Goal: Obtain resource: Download file/media

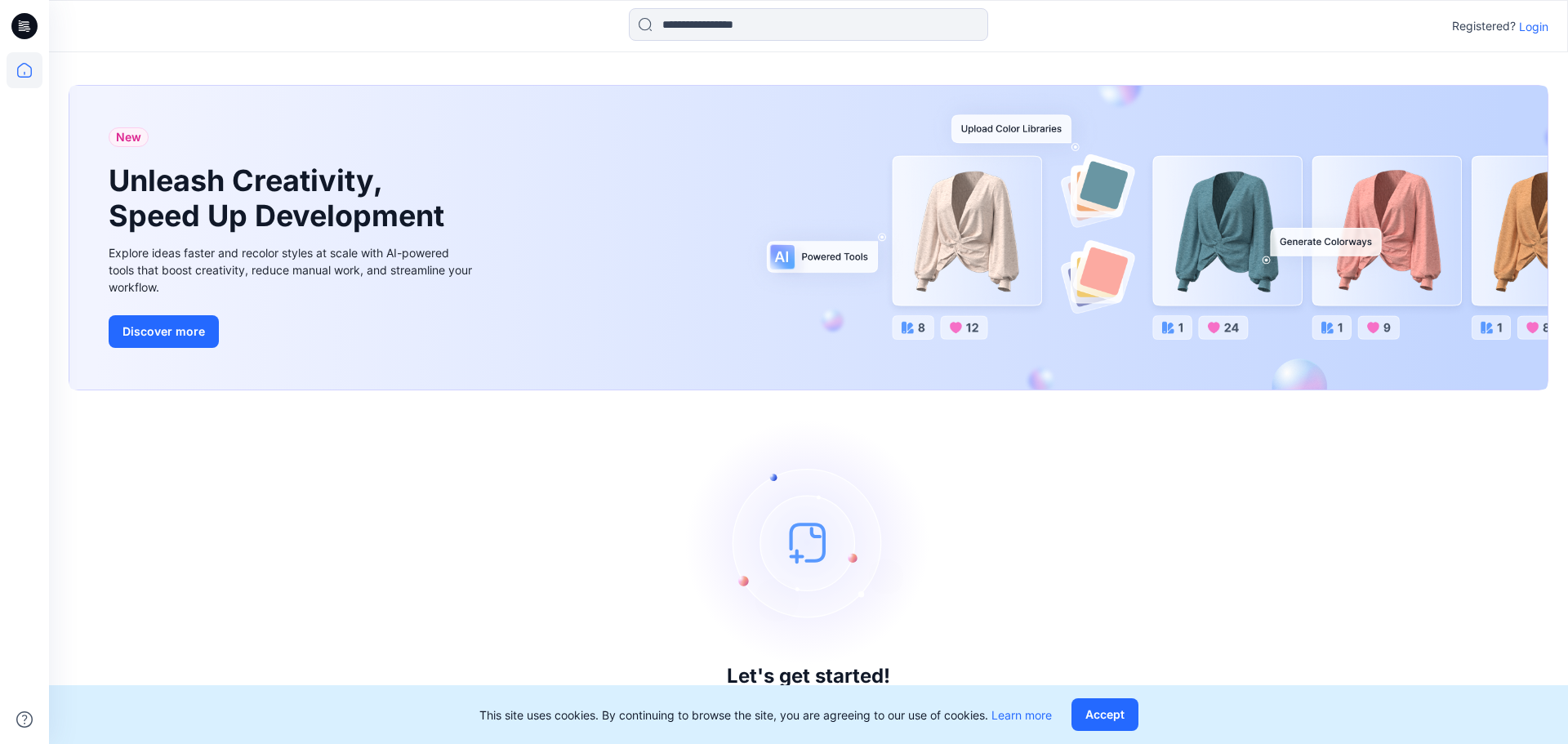
click at [1525, 26] on p "Login" at bounding box center [1534, 26] width 30 height 17
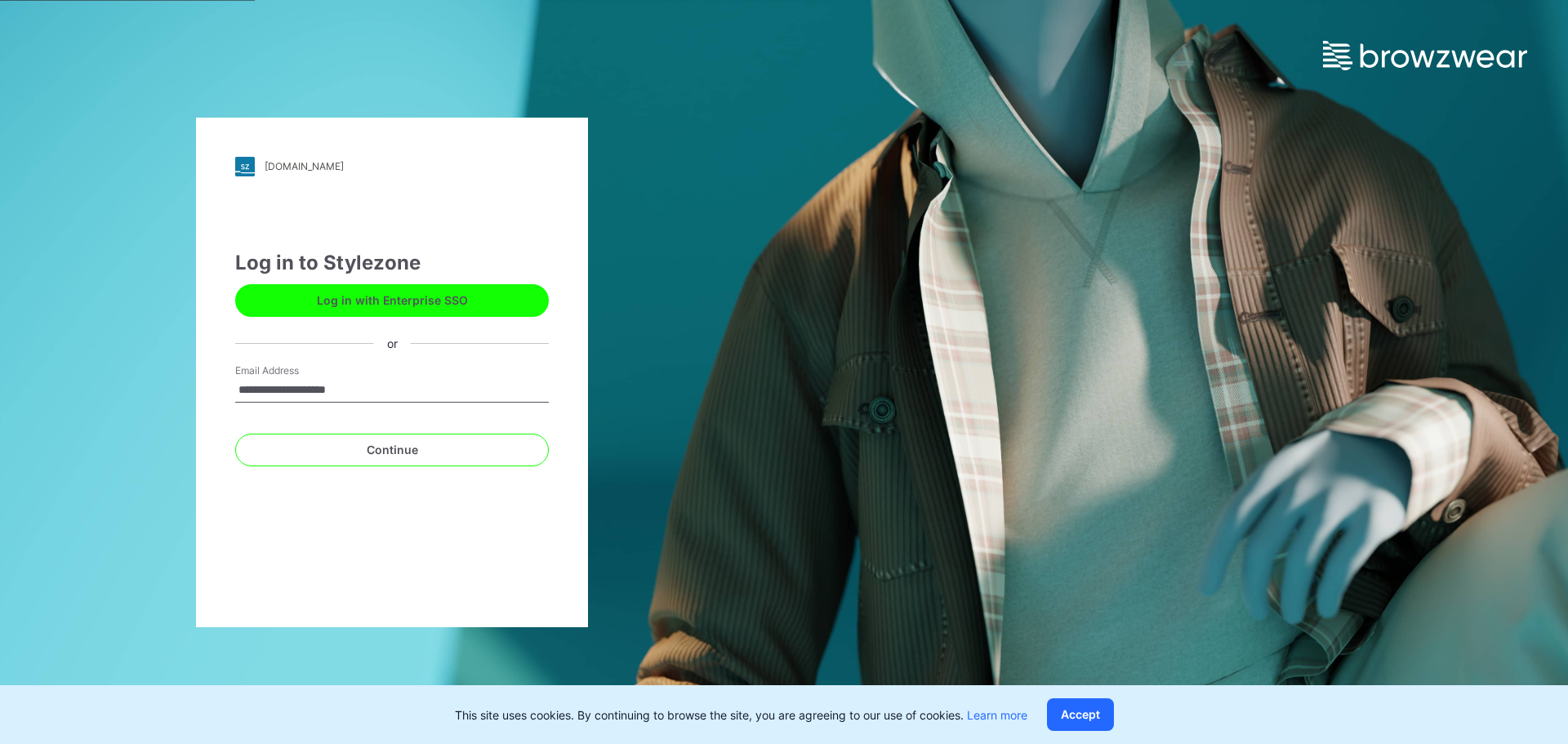
type input "**********"
click at [235, 434] on button "Continue" at bounding box center [392, 450] width 314 height 33
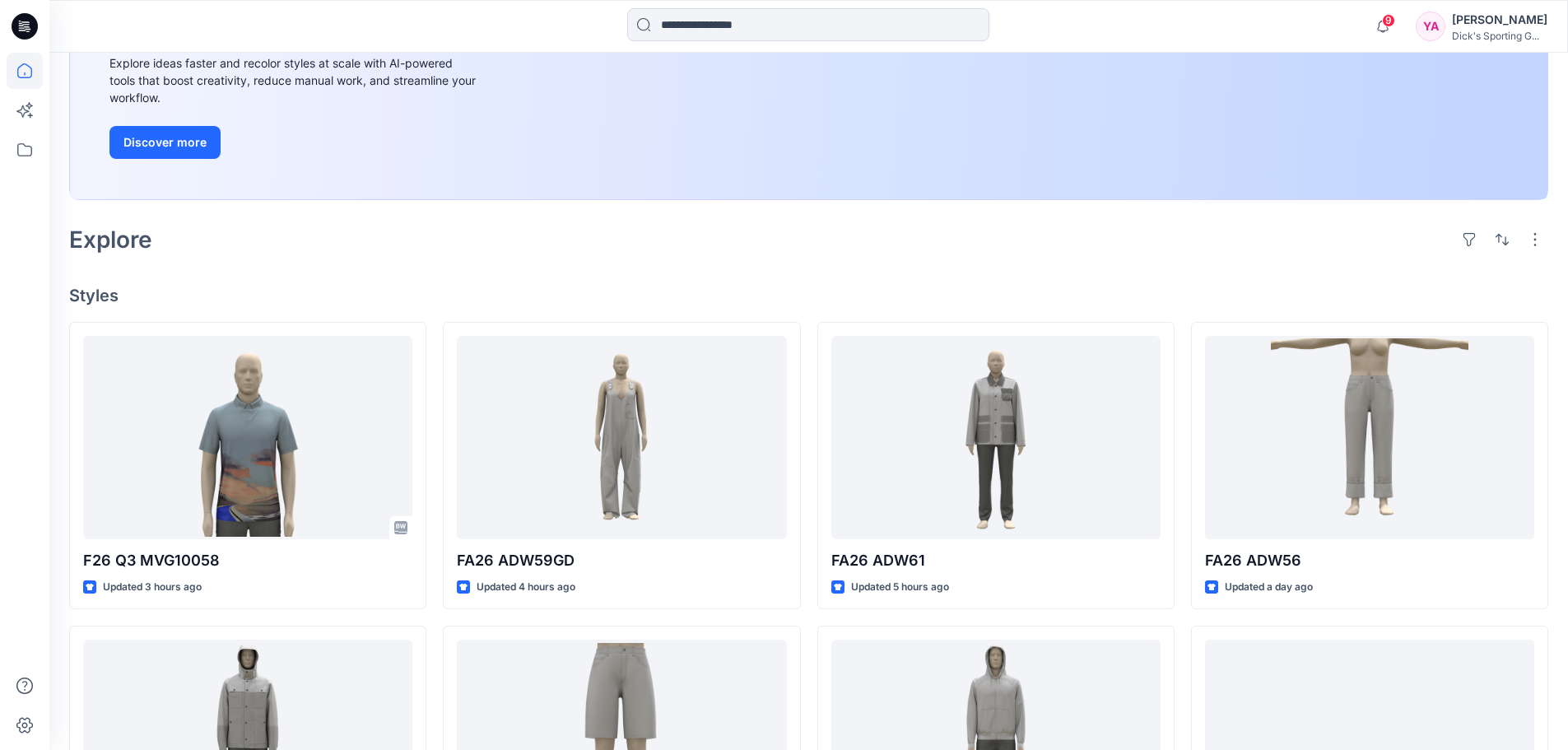
scroll to position [329, 0]
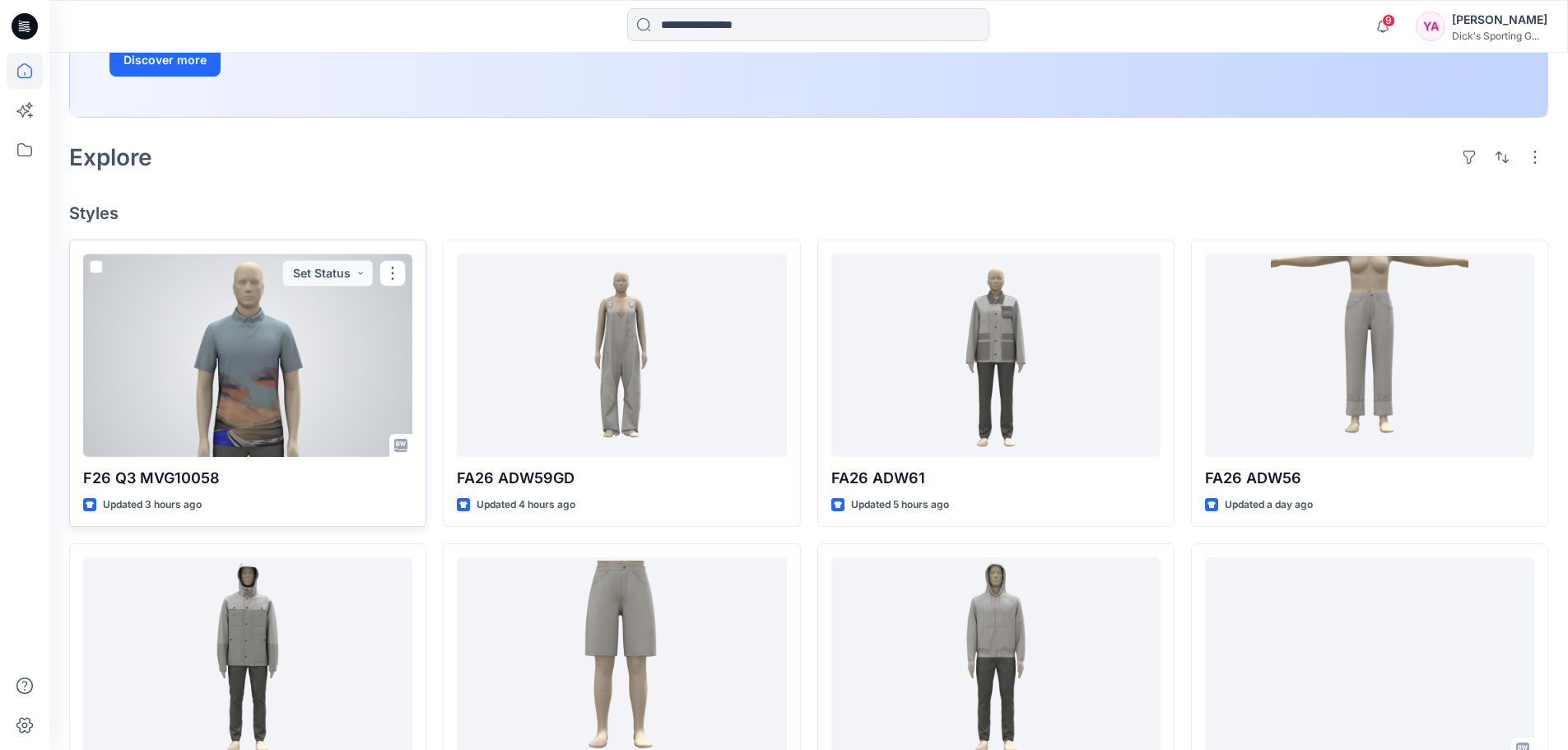
click at [388, 378] on div at bounding box center [247, 355] width 329 height 203
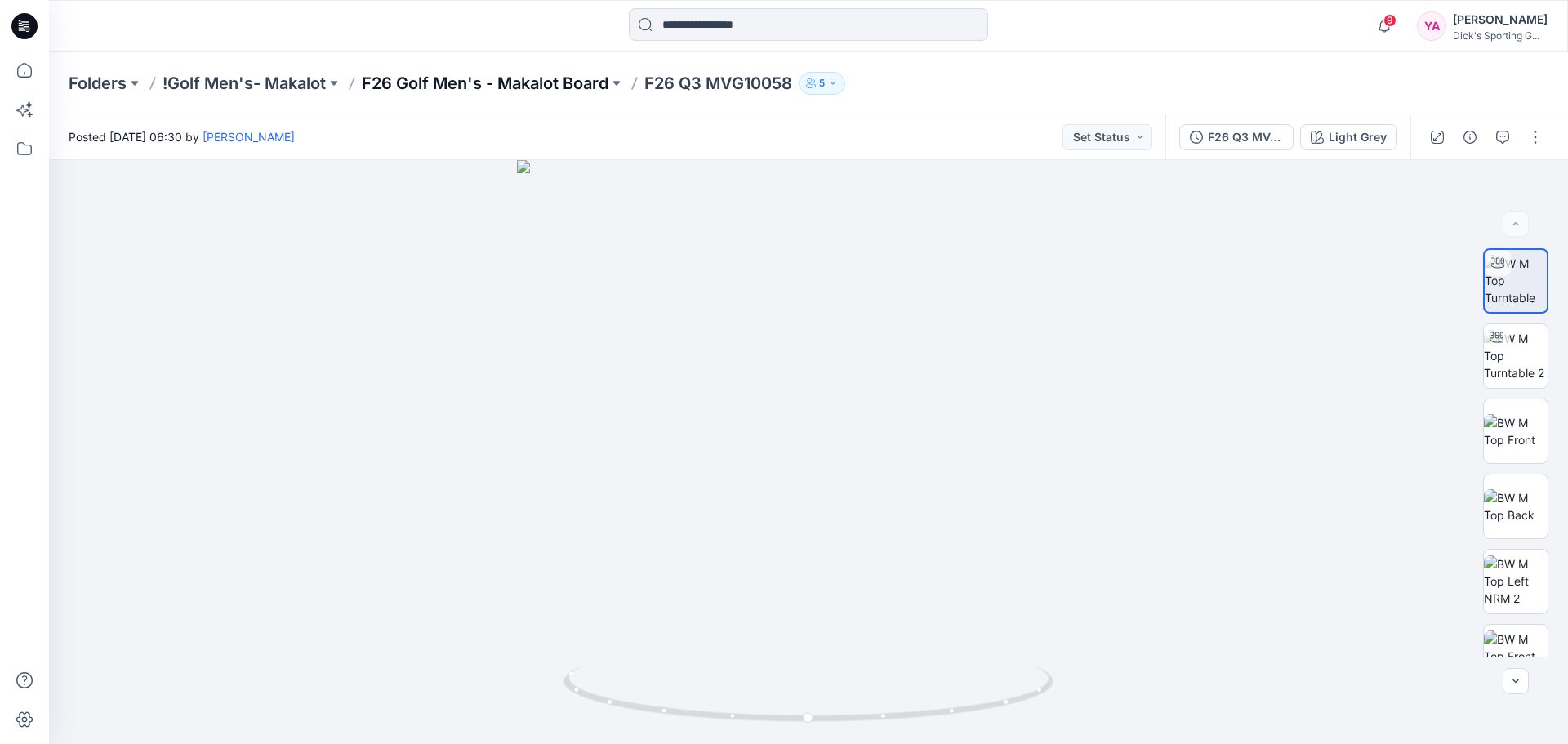
click at [530, 81] on p "F26 Golf Men's - Makalot Board" at bounding box center [486, 83] width 247 height 23
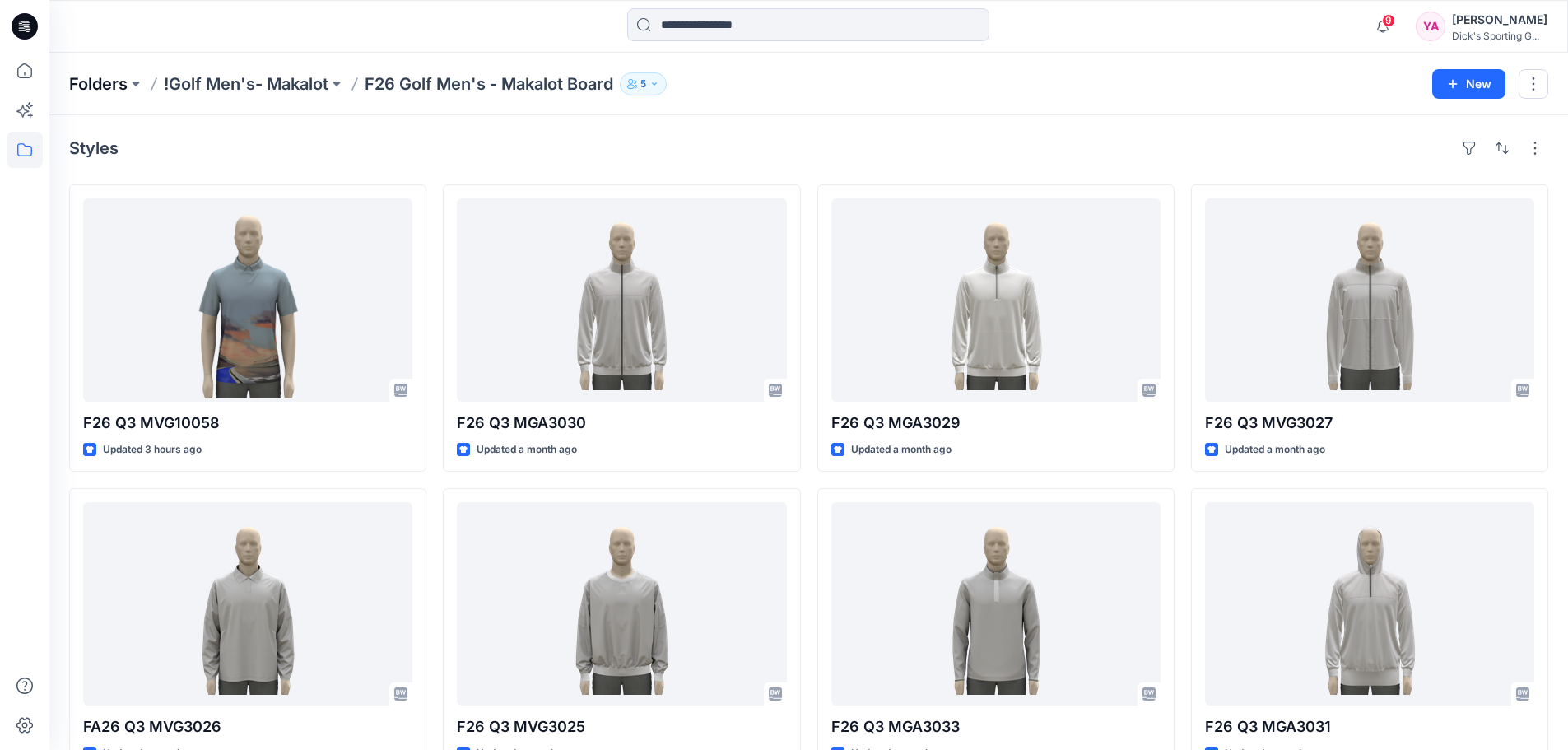
click at [112, 76] on p "Folders" at bounding box center [98, 84] width 58 height 23
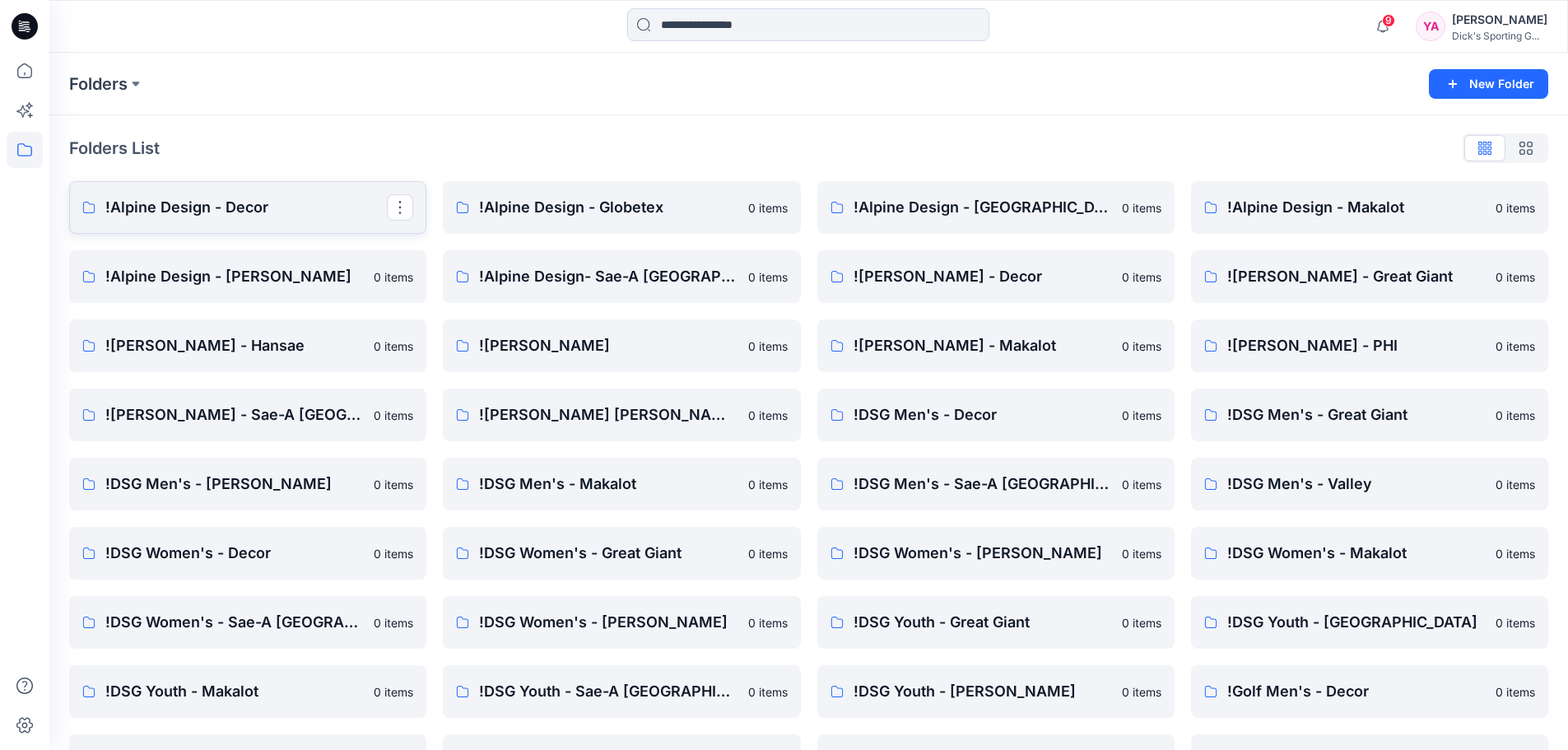
click at [215, 196] on p "!Alpine Design - Decor" at bounding box center [246, 207] width 281 height 23
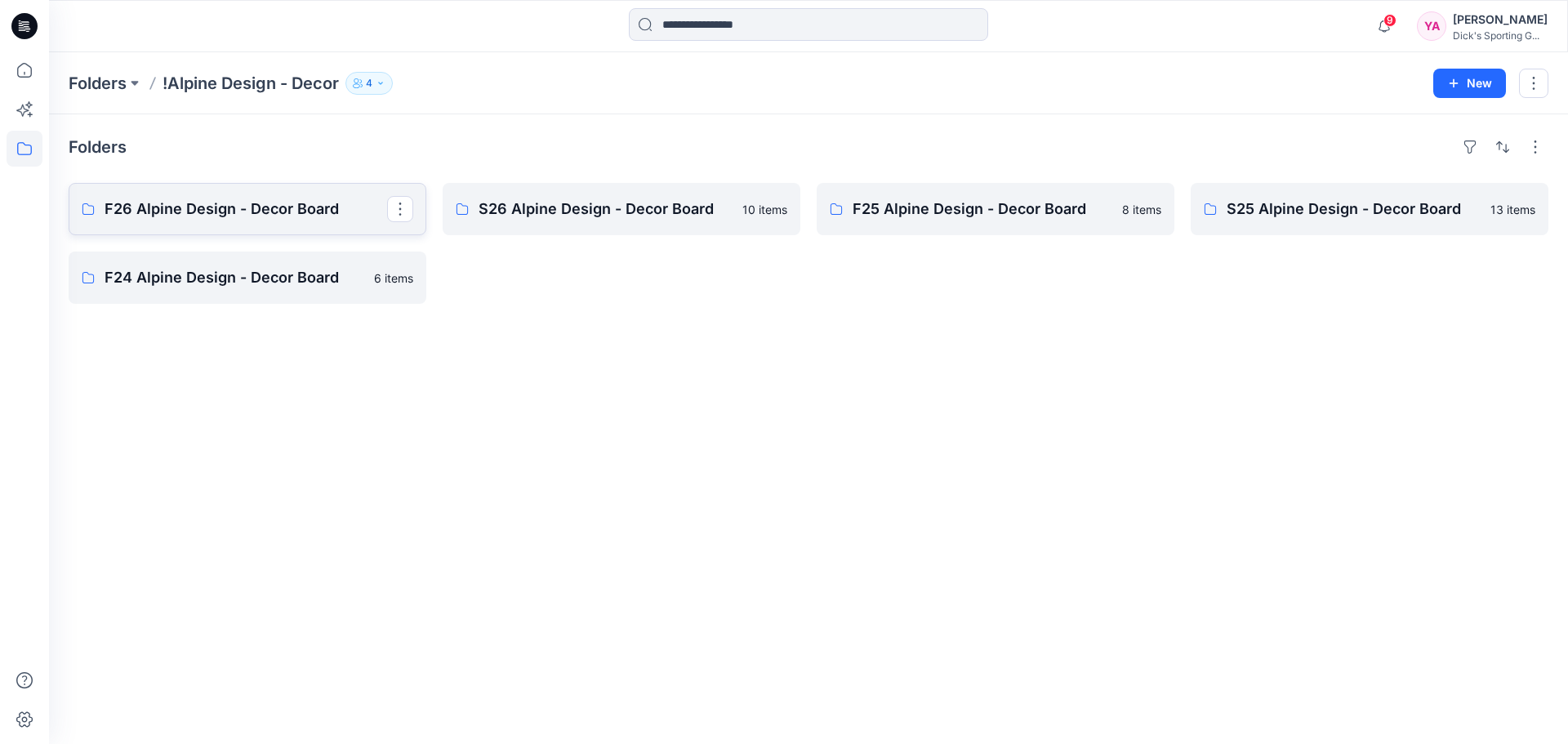
click at [279, 199] on p "F26 Alpine Design - Decor Board" at bounding box center [245, 209] width 282 height 23
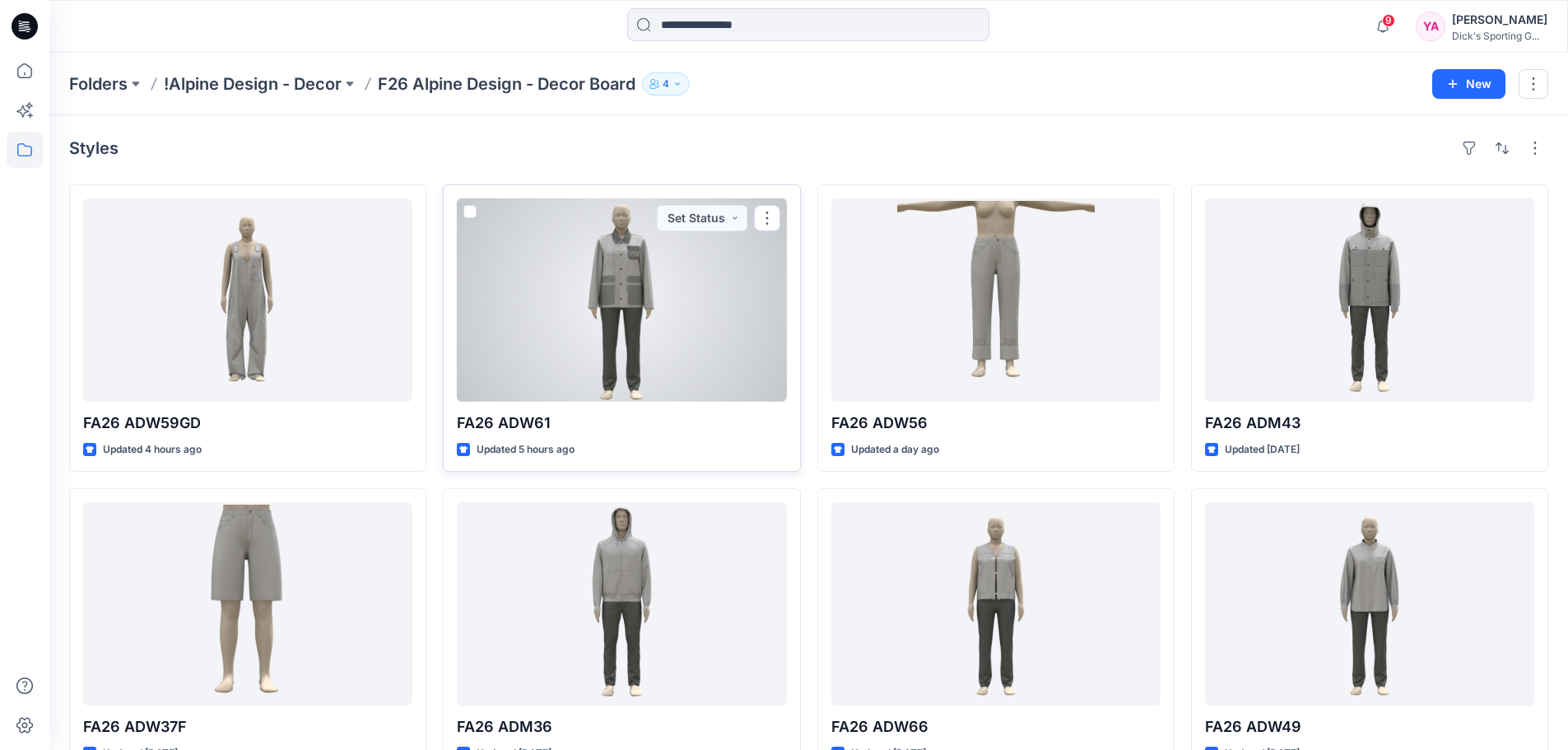
click at [630, 329] on div at bounding box center [621, 300] width 329 height 203
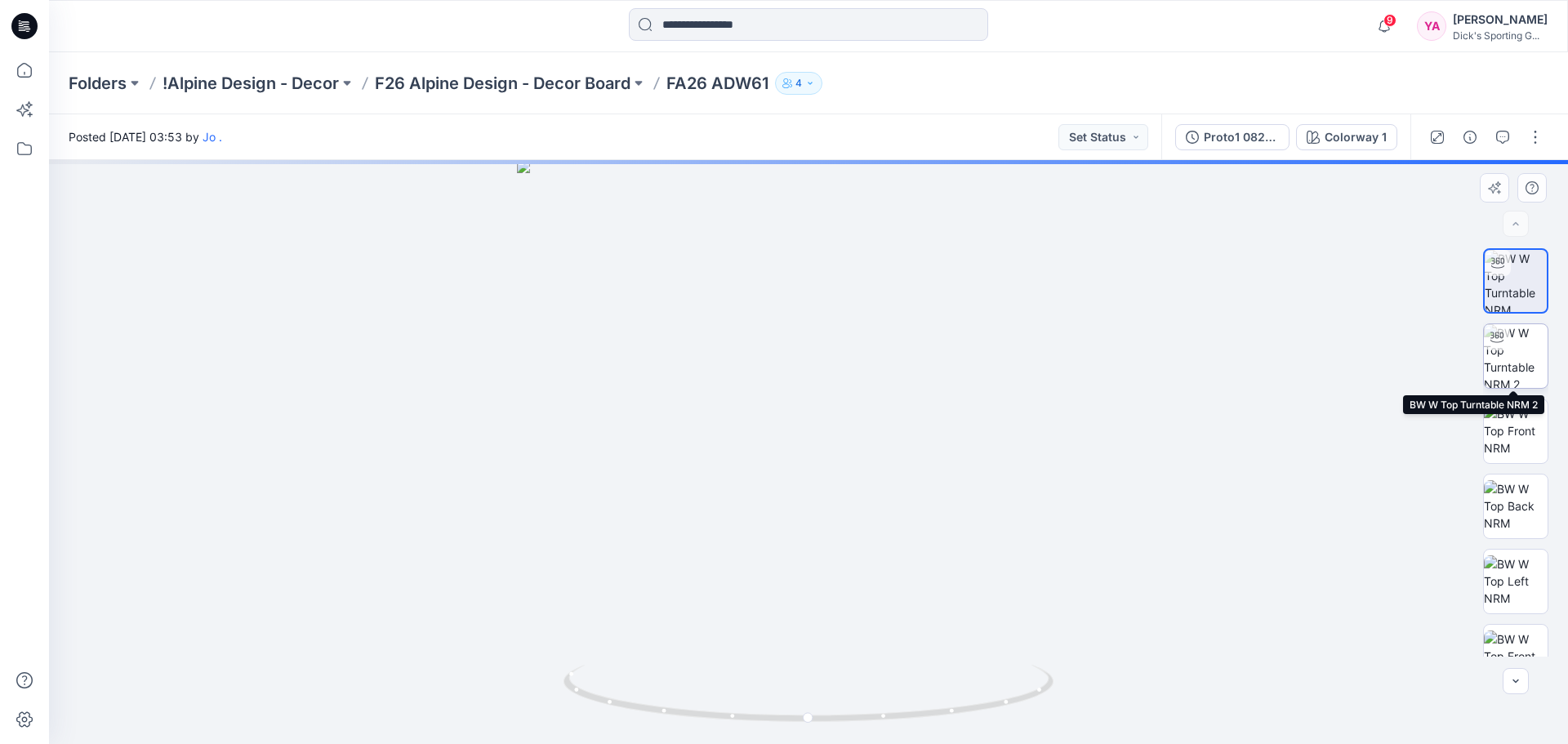
click at [1514, 368] on img at bounding box center [1515, 356] width 63 height 63
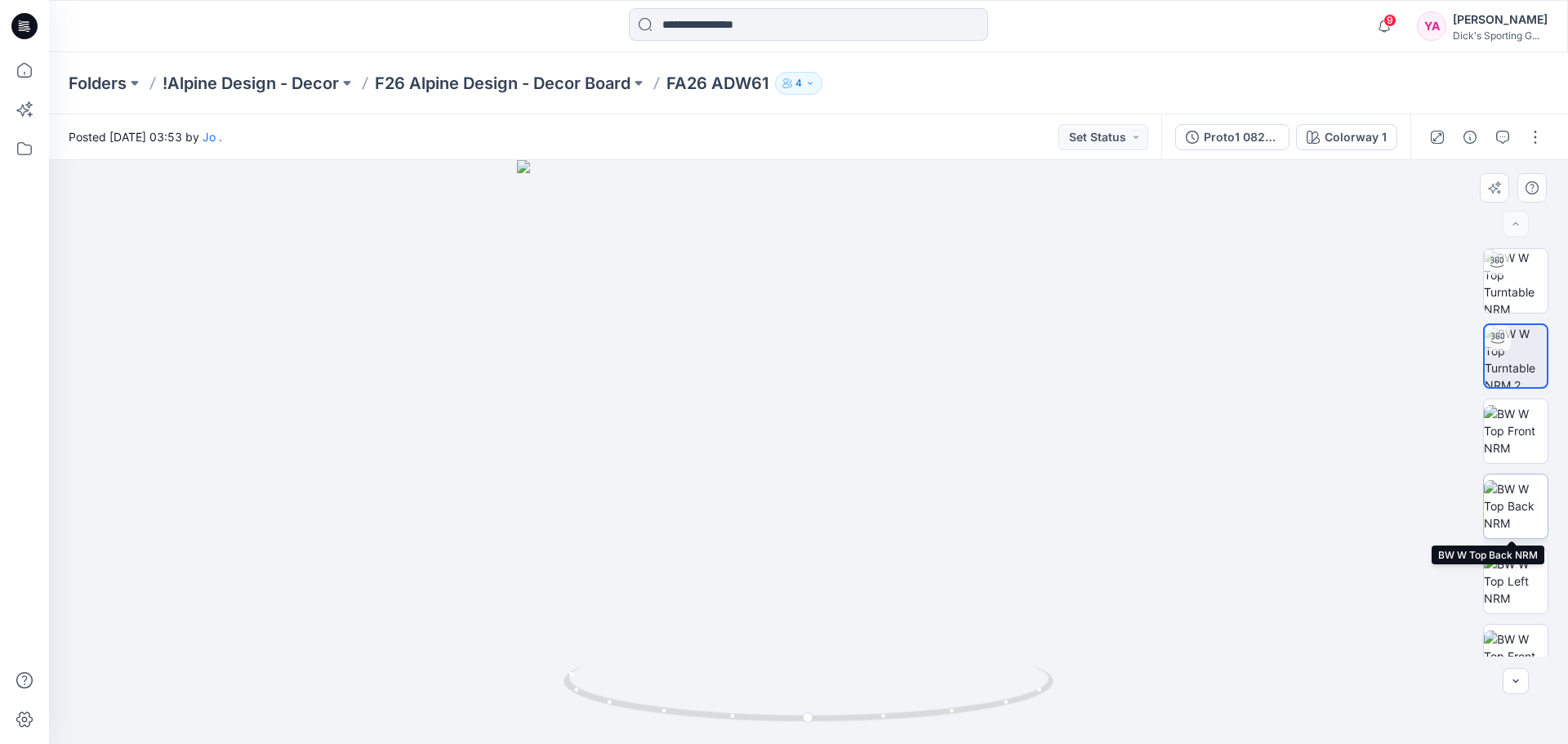
click at [1517, 504] on img at bounding box center [1515, 505] width 63 height 52
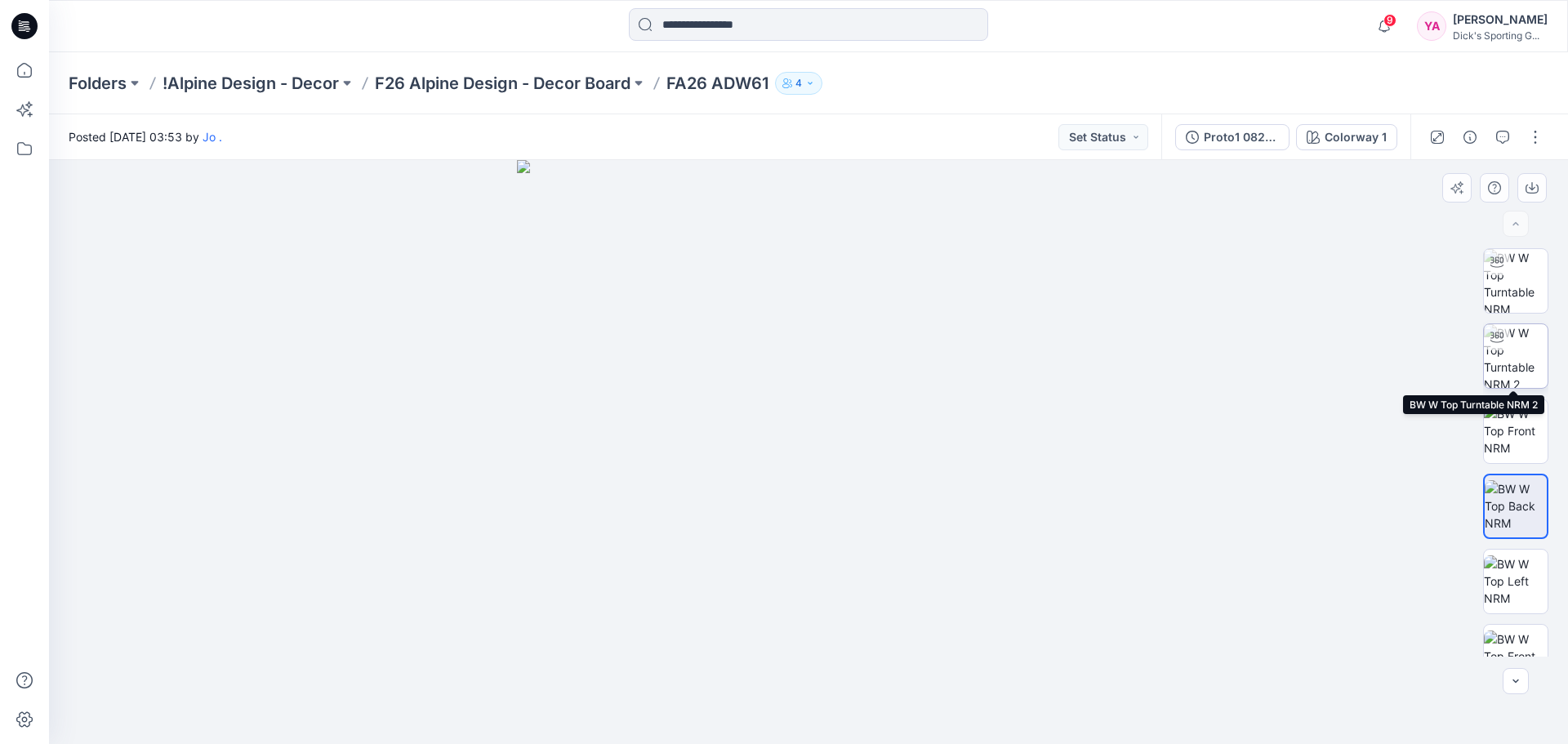
click at [1491, 360] on img at bounding box center [1515, 356] width 63 height 63
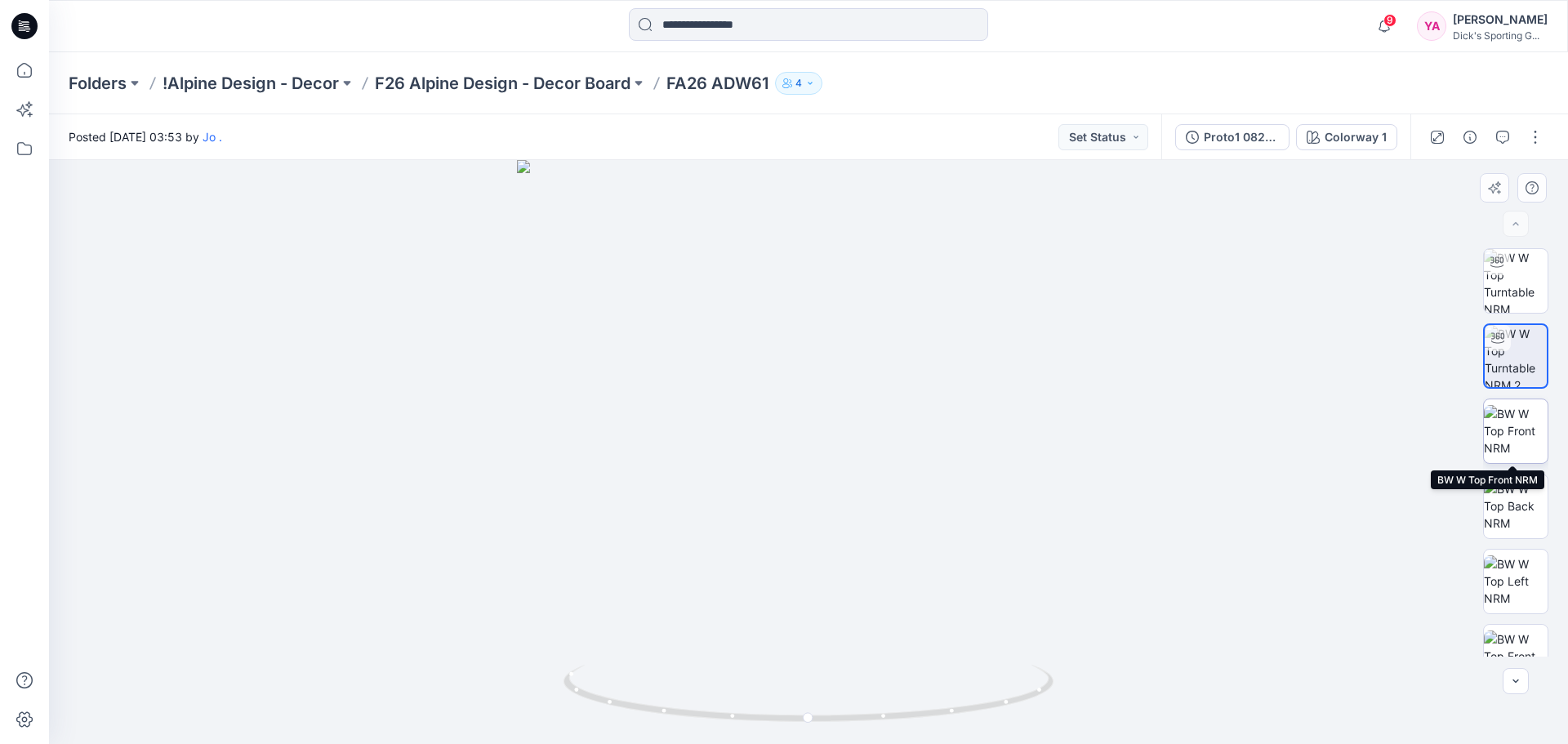
click at [1509, 433] on img at bounding box center [1515, 430] width 63 height 52
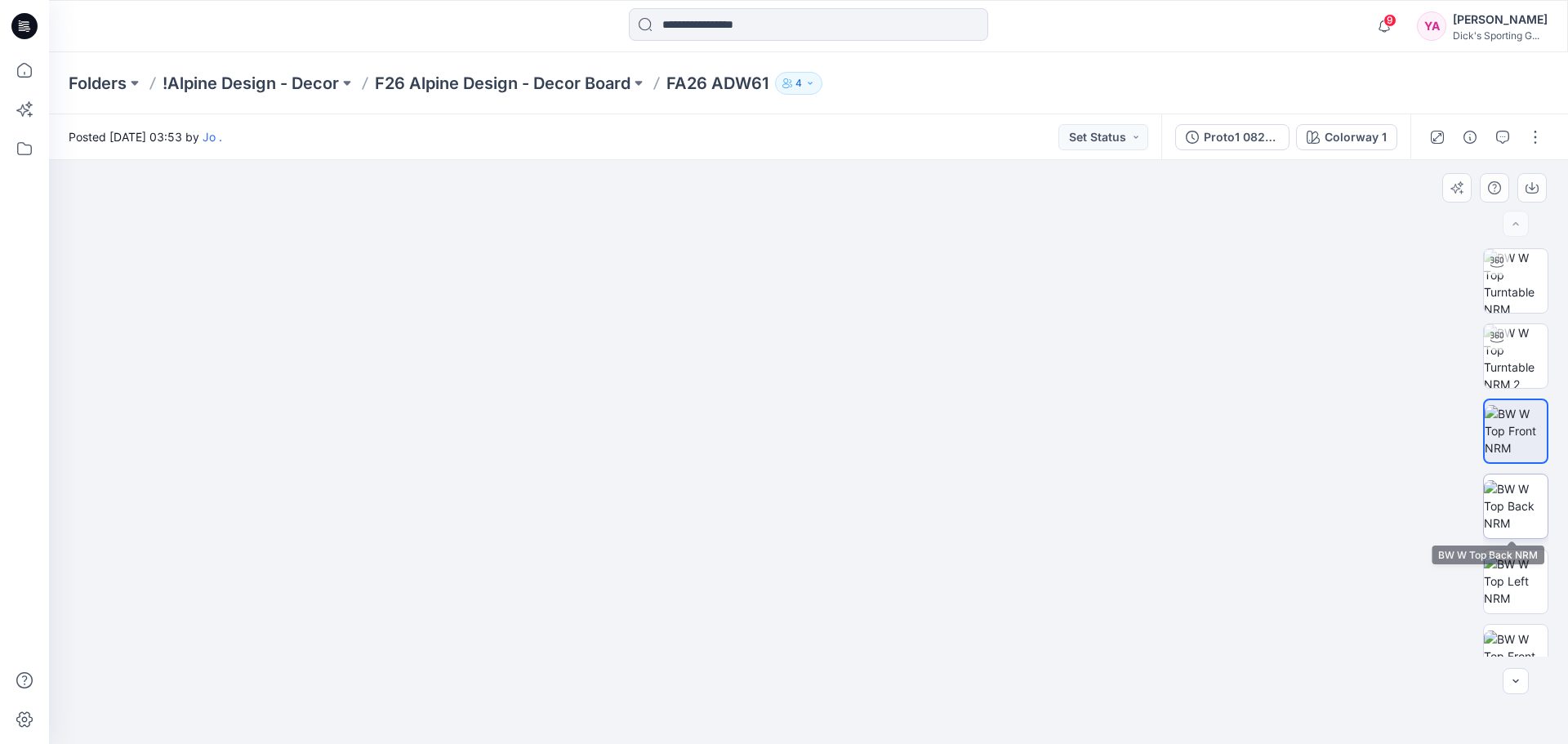
click at [1484, 524] on img at bounding box center [1515, 505] width 63 height 52
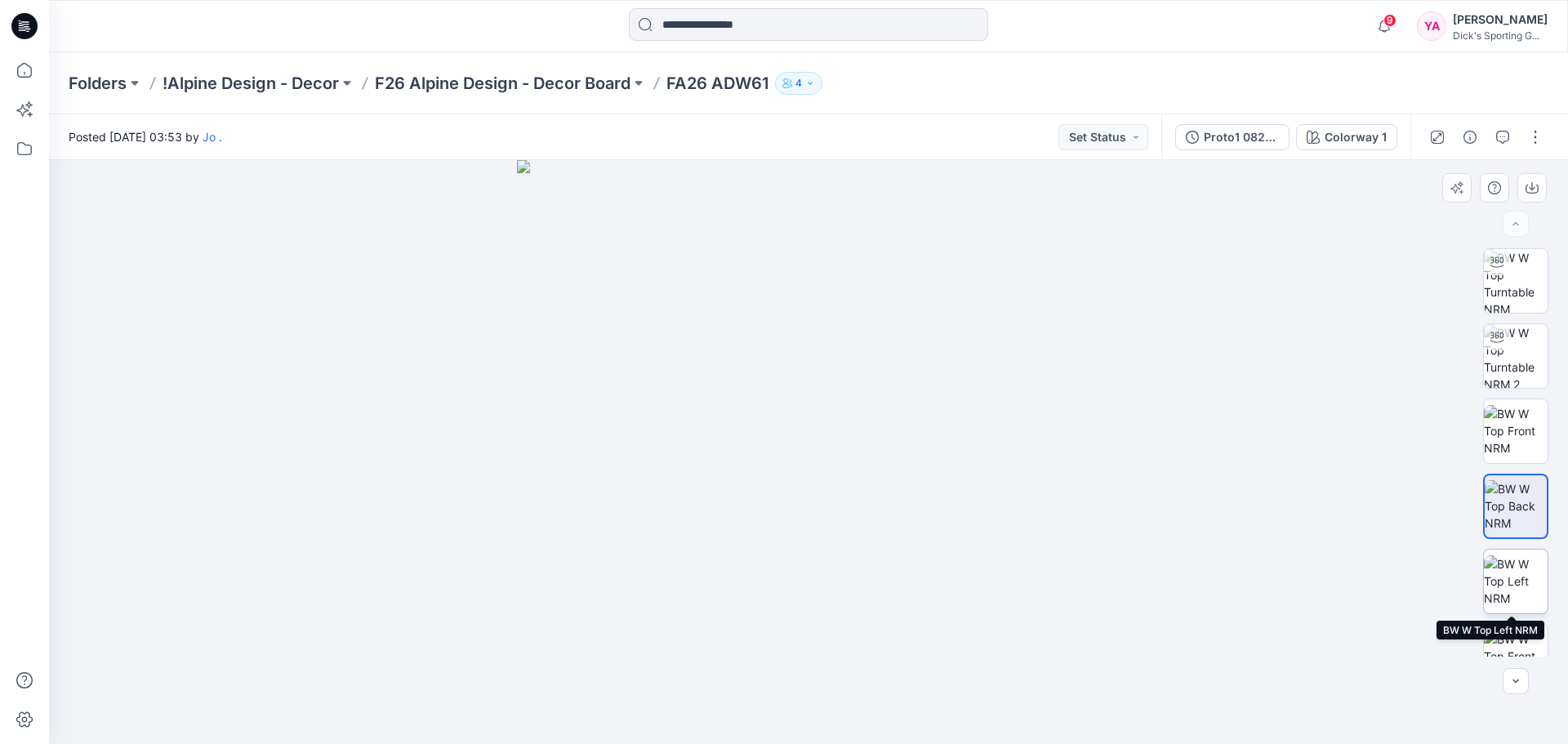
click at [1506, 560] on img at bounding box center [1515, 581] width 63 height 52
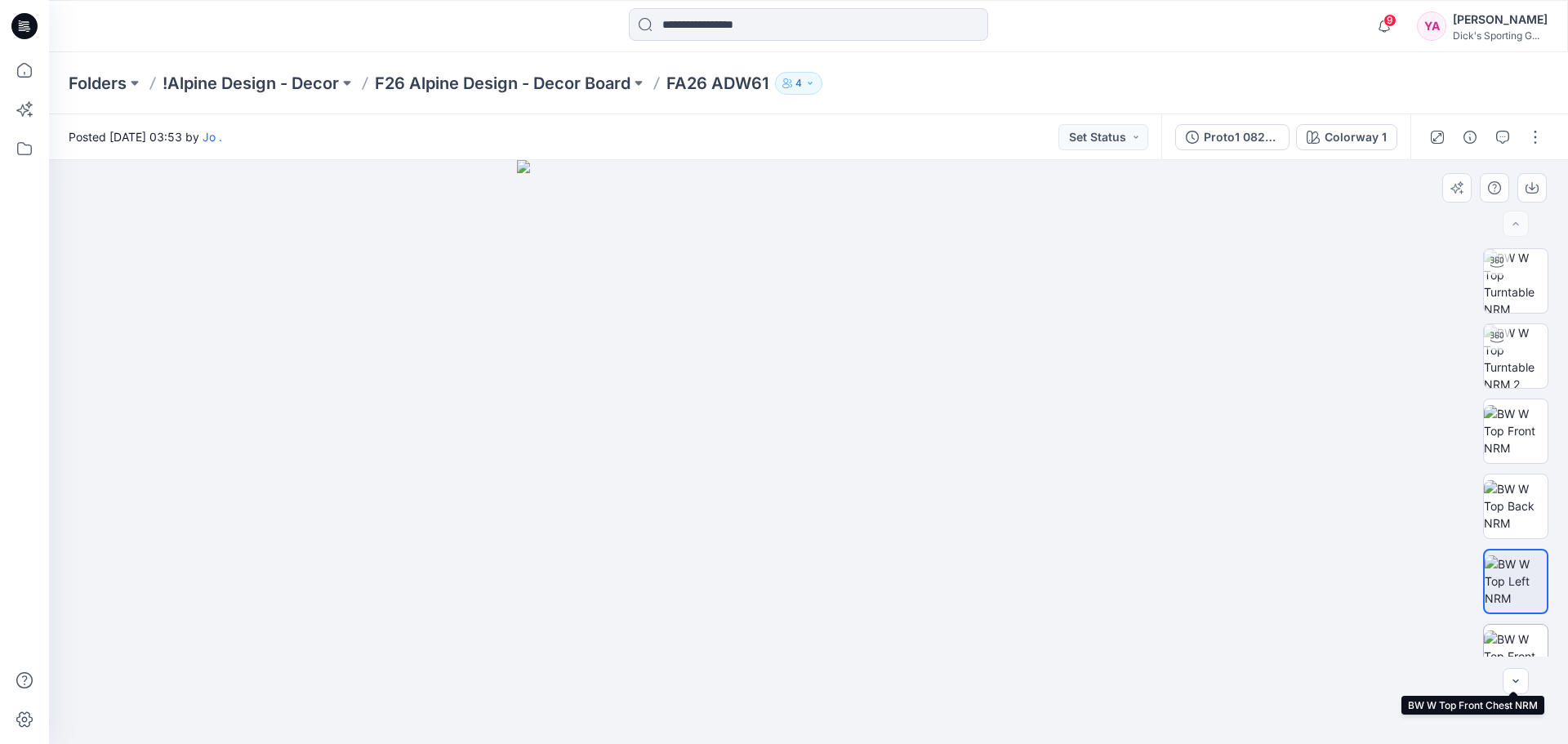
click at [1527, 642] on img at bounding box center [1515, 656] width 63 height 52
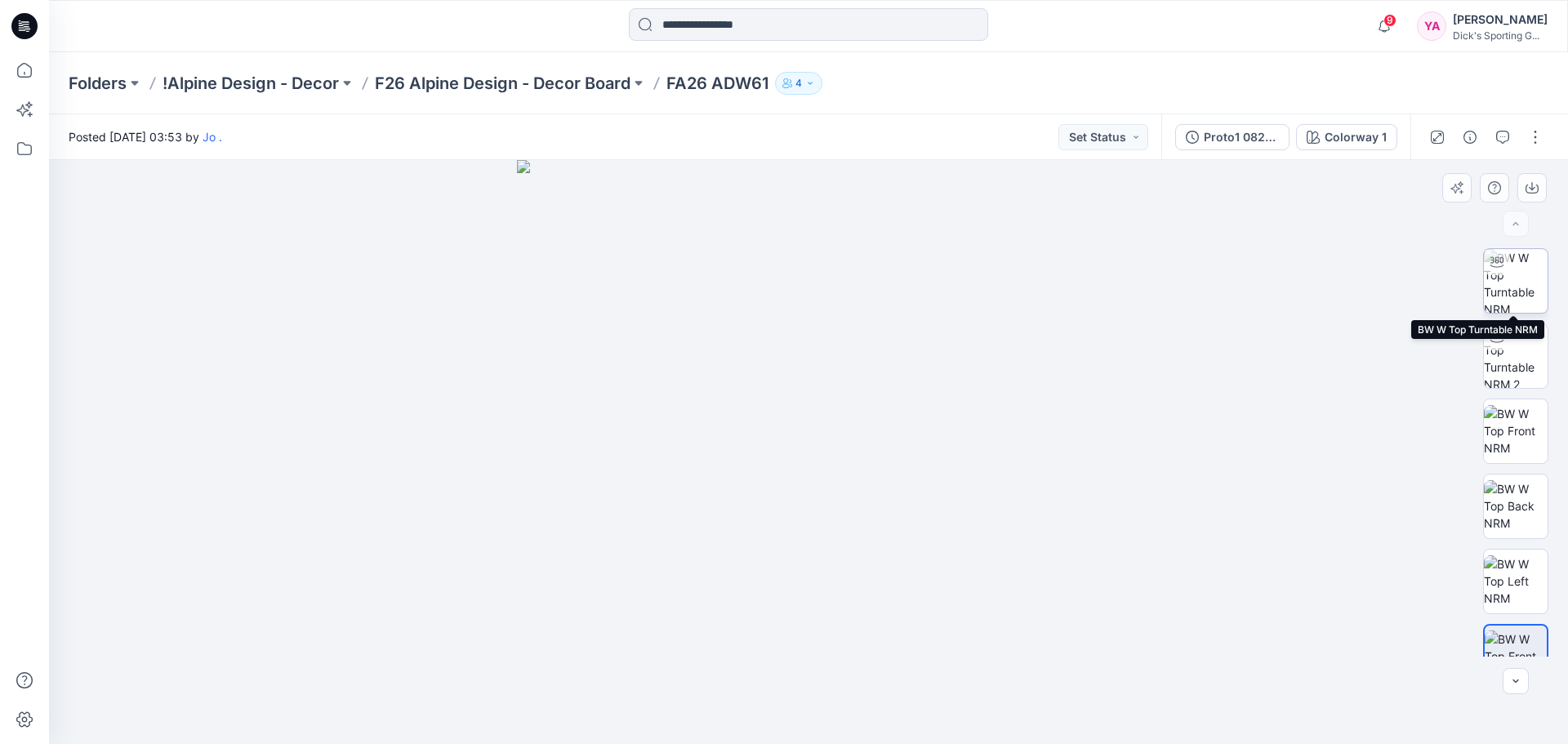
click at [1536, 290] on img at bounding box center [1515, 281] width 63 height 63
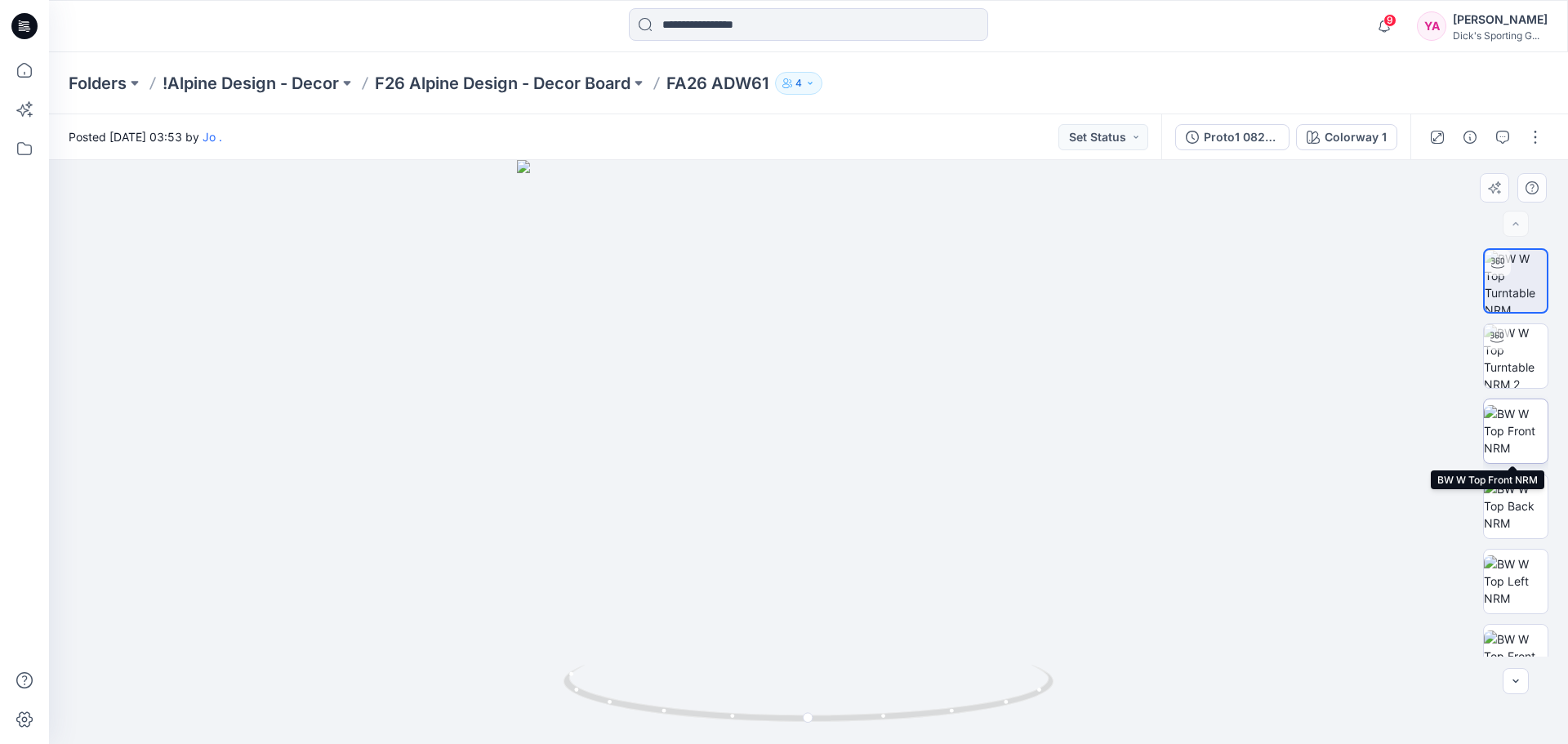
click at [1536, 437] on img at bounding box center [1515, 430] width 63 height 52
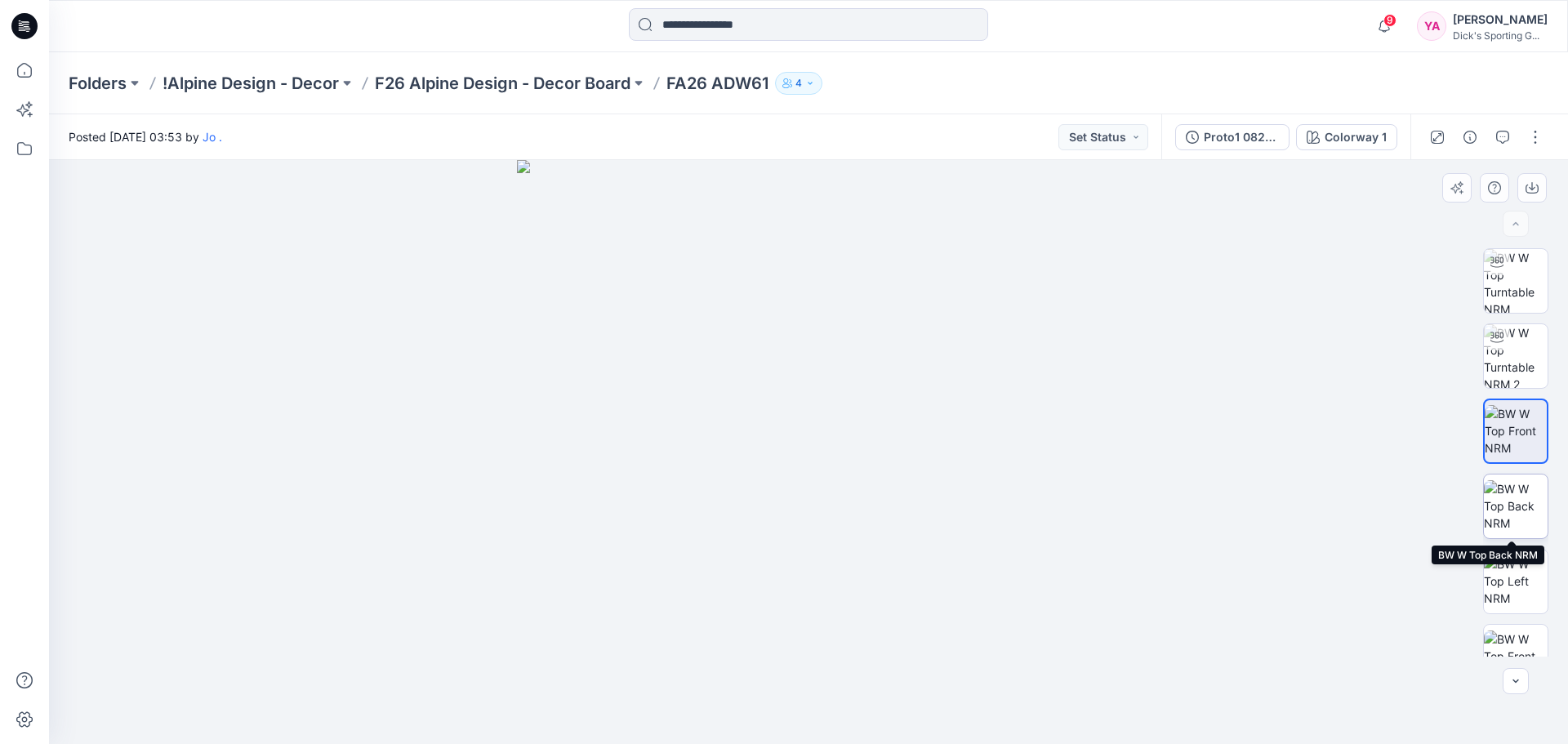
click at [1496, 518] on img at bounding box center [1515, 505] width 63 height 52
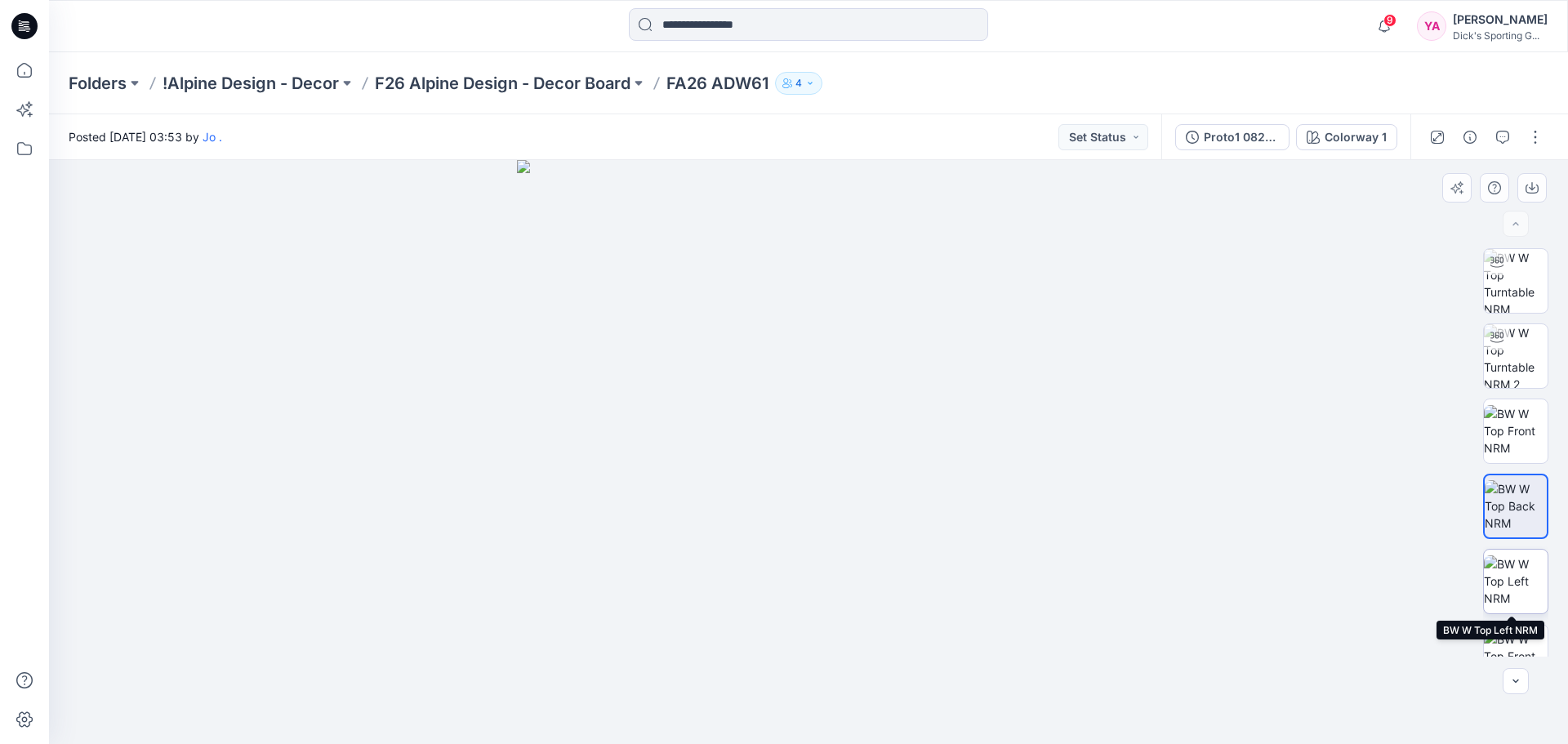
click at [1510, 581] on img at bounding box center [1515, 581] width 63 height 52
click at [461, 80] on p "F26 Alpine Design - Decor Board" at bounding box center [502, 83] width 256 height 23
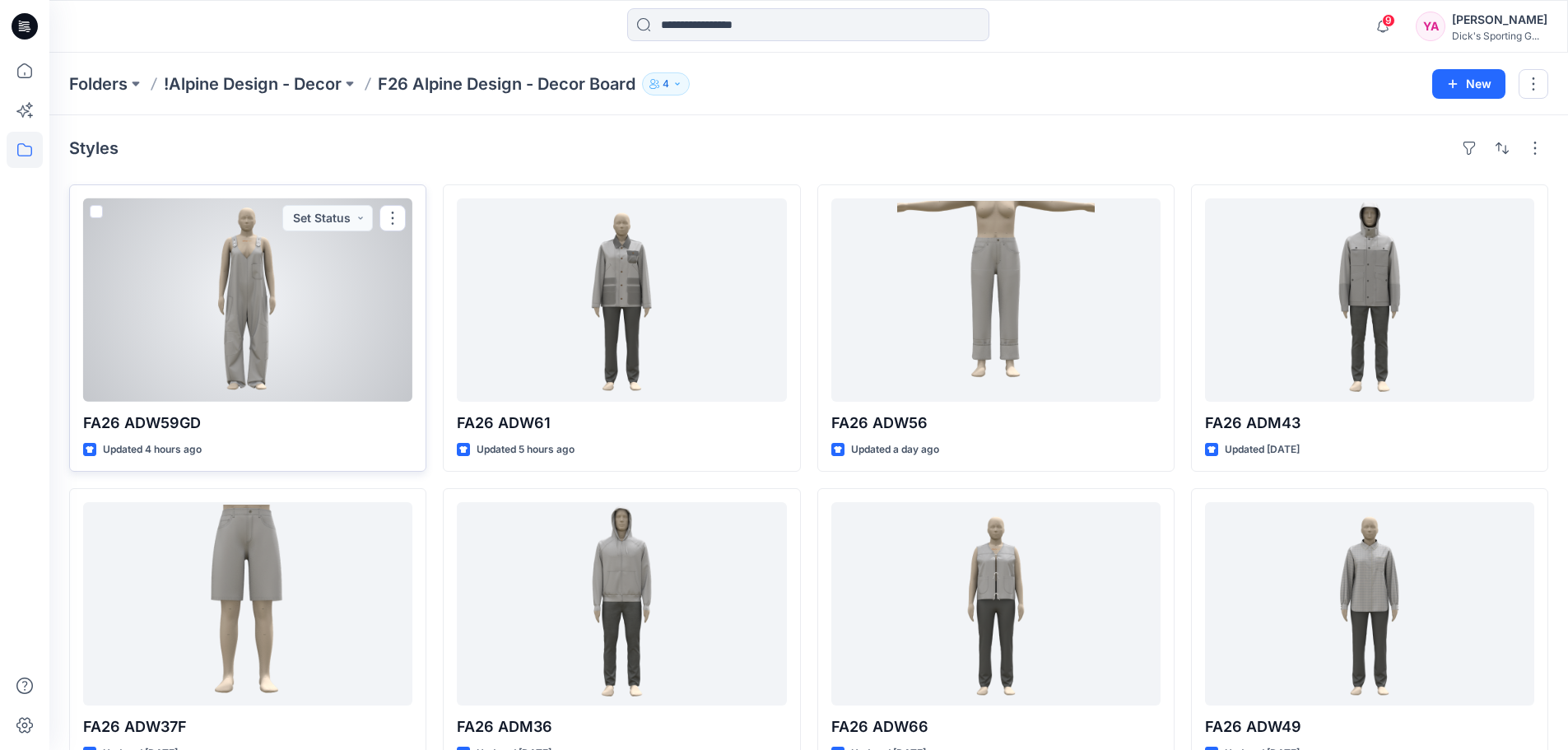
click at [325, 275] on div at bounding box center [247, 300] width 329 height 203
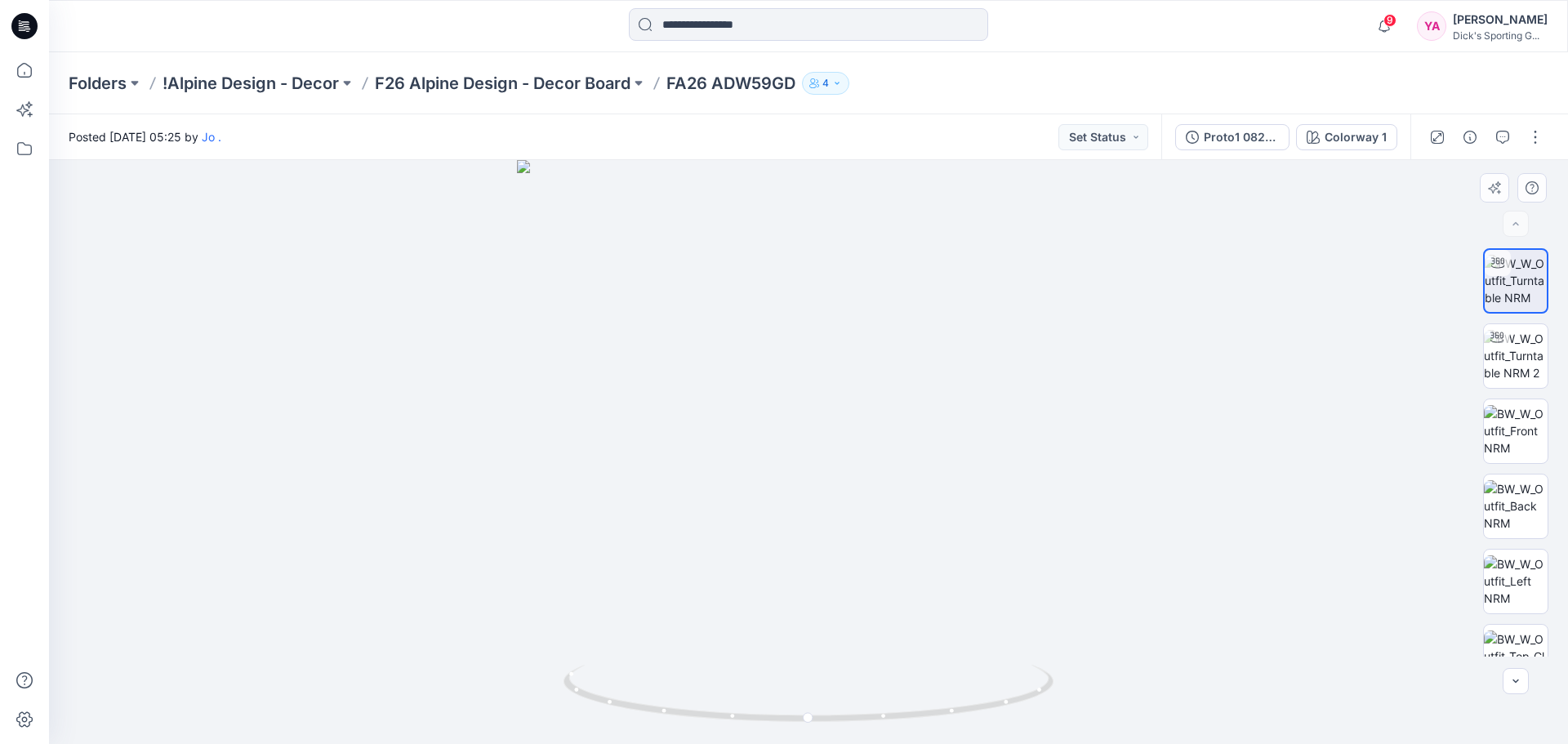
click at [815, 491] on div at bounding box center [809, 451] width 1519 height 584
click at [1501, 425] on img at bounding box center [1515, 430] width 63 height 52
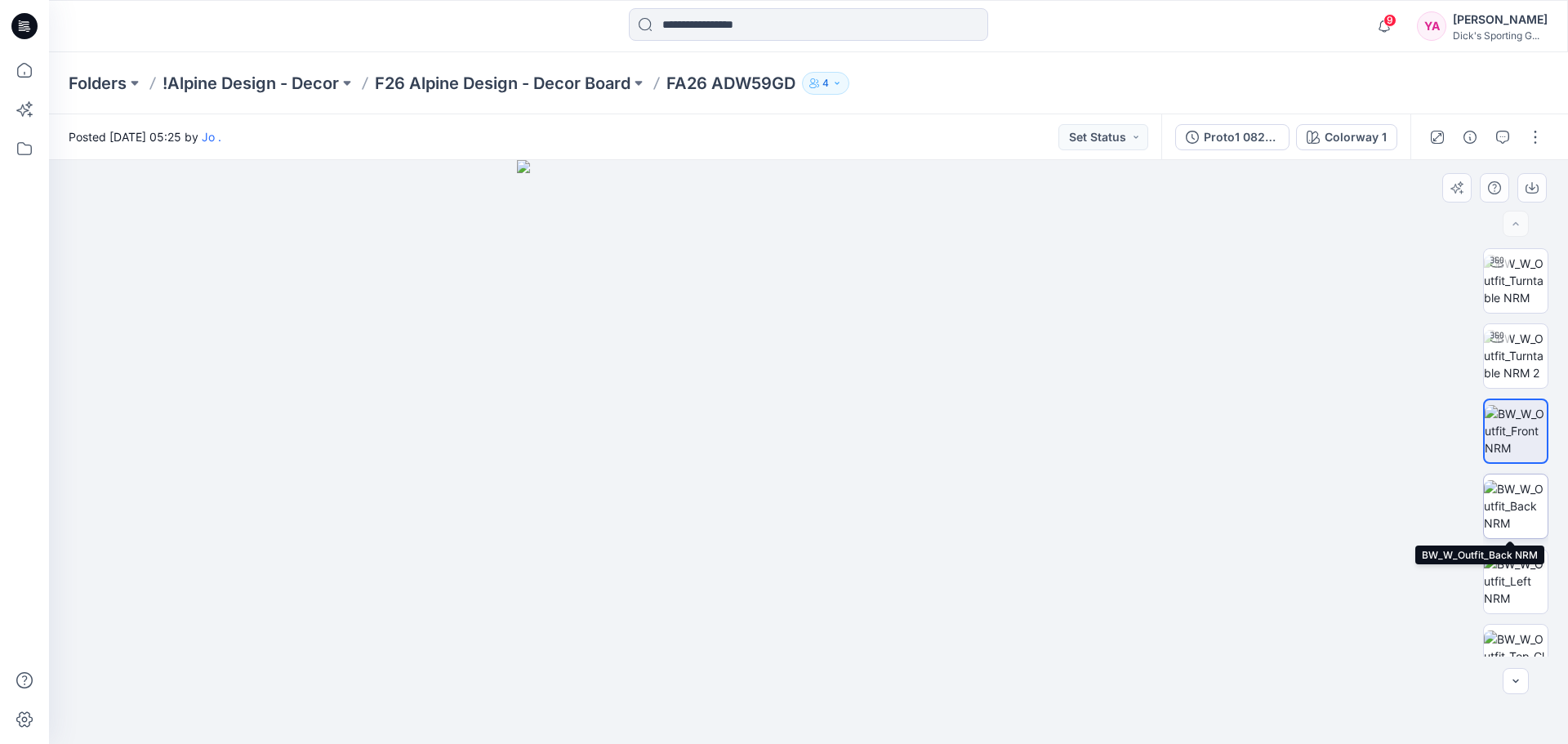
click at [1497, 518] on img at bounding box center [1515, 505] width 63 height 52
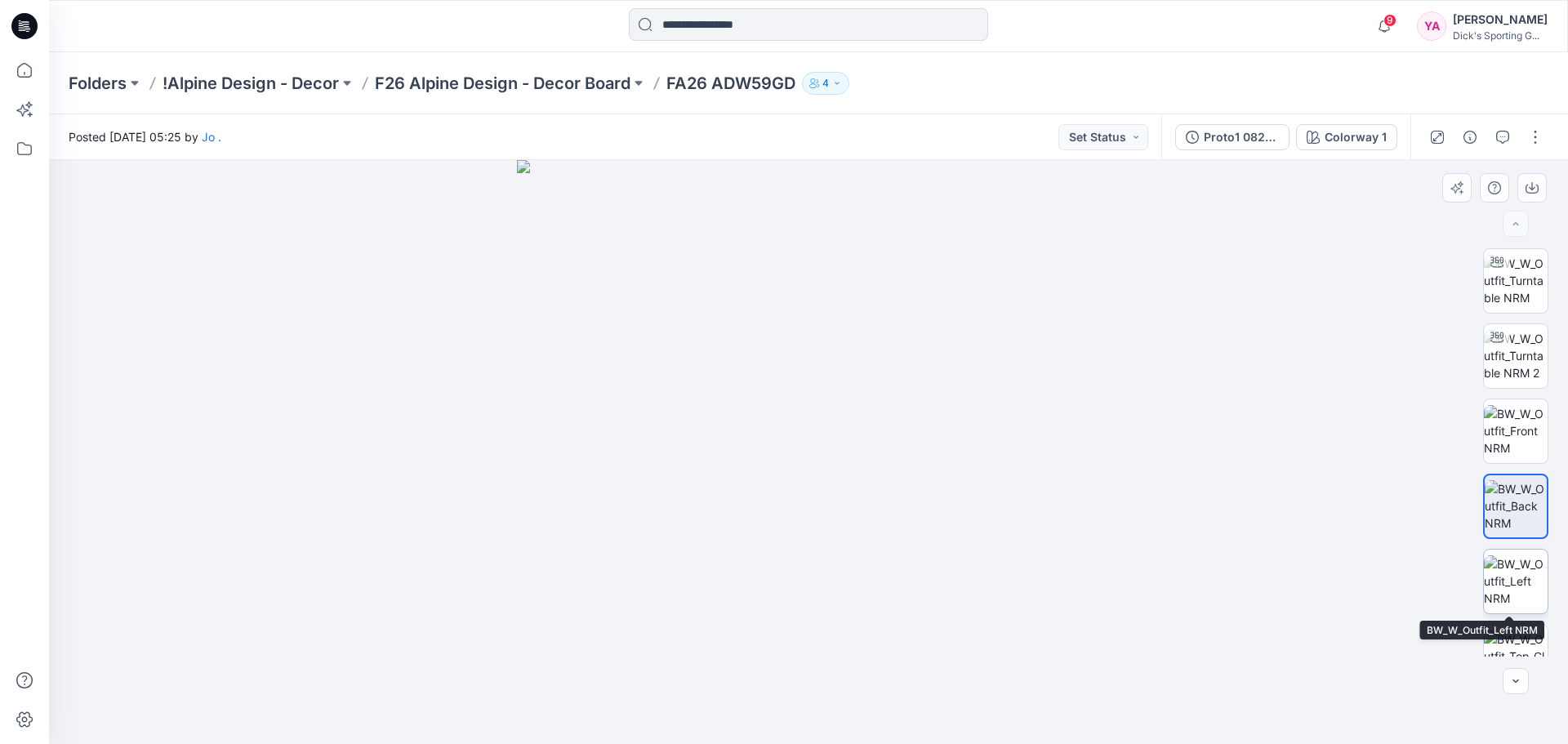
click at [1519, 587] on img at bounding box center [1515, 581] width 63 height 52
click at [567, 87] on p "F26 Alpine Design - Decor Board" at bounding box center [502, 83] width 256 height 23
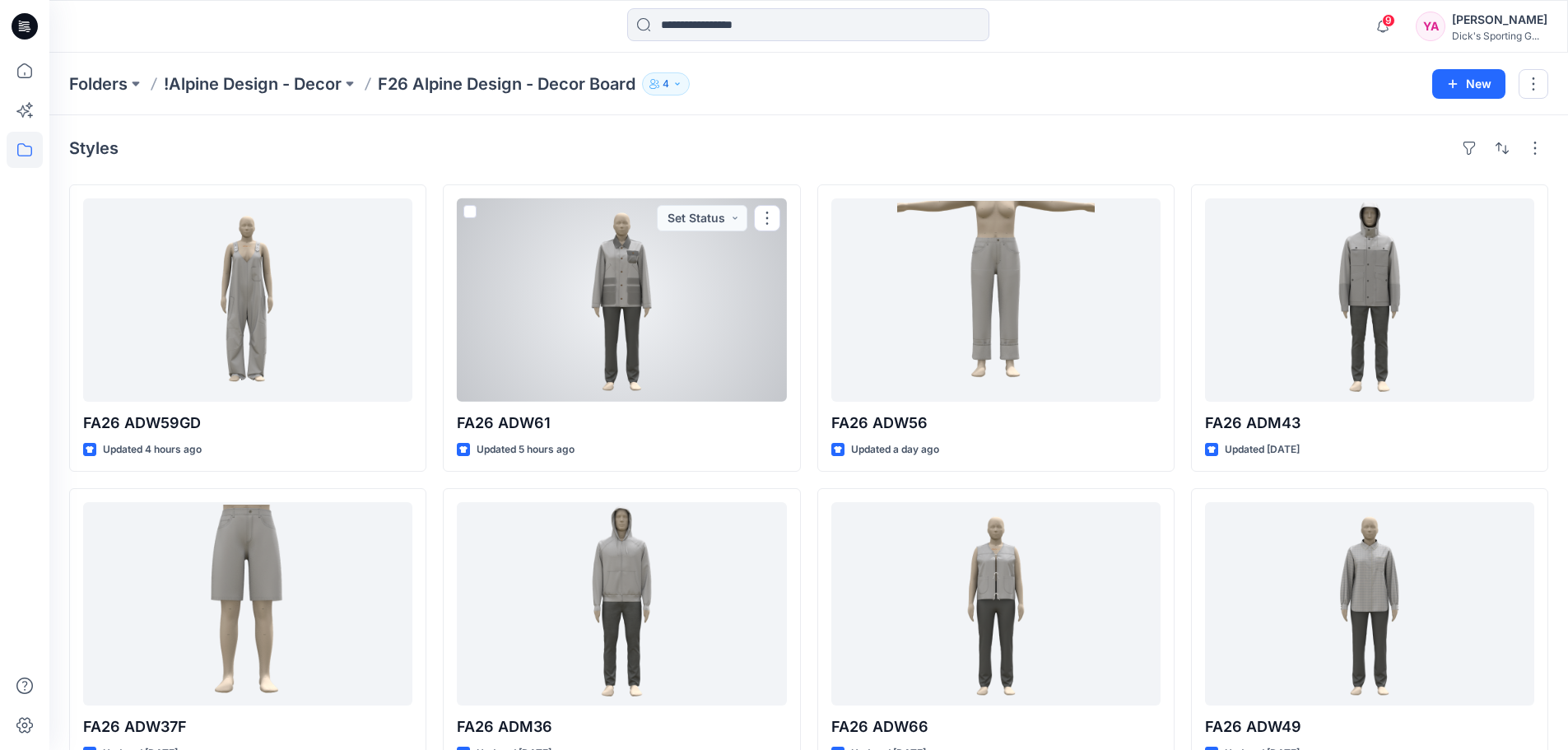
click at [586, 360] on div at bounding box center [621, 300] width 329 height 203
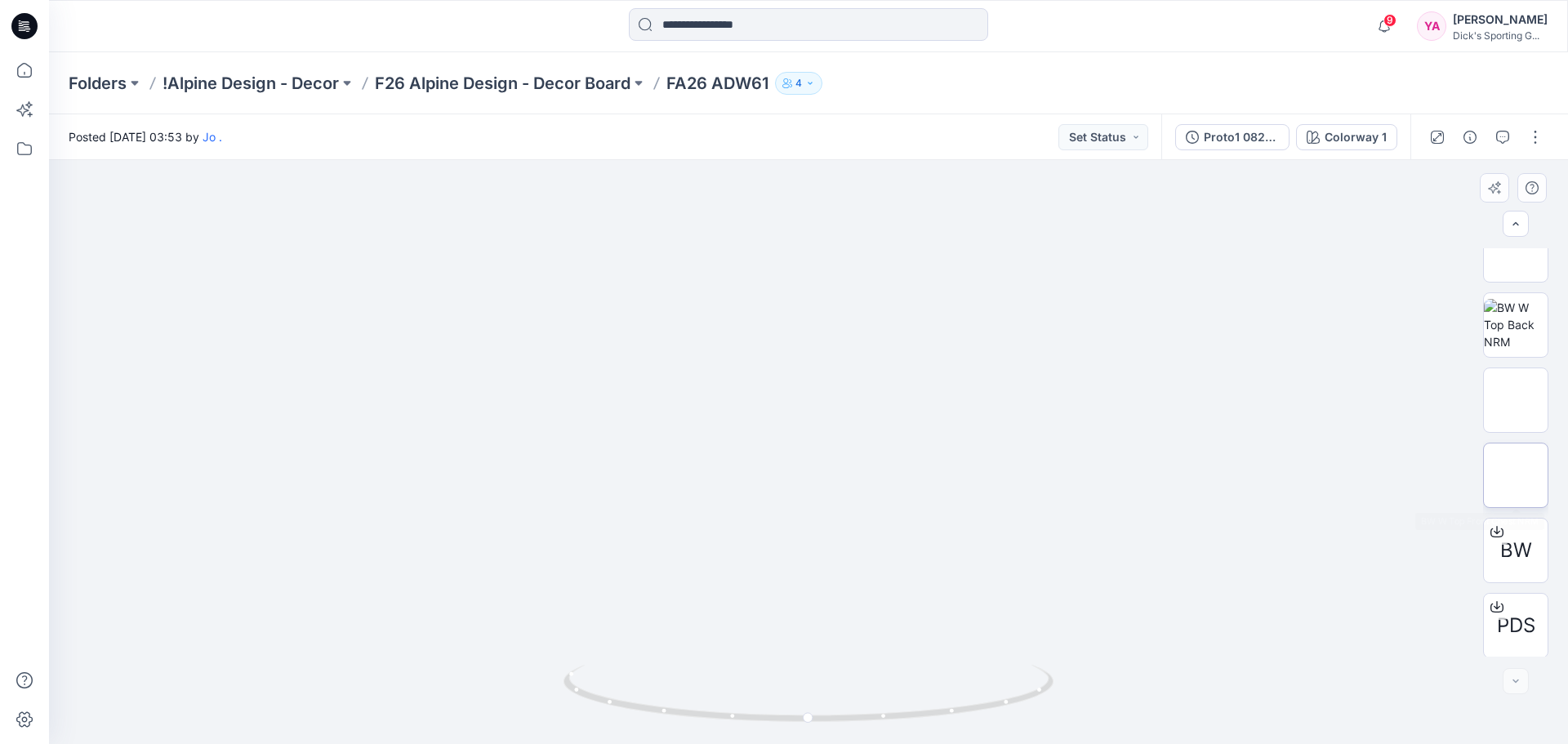
scroll to position [183, 0]
click at [1494, 532] on icon at bounding box center [1497, 530] width 13 height 13
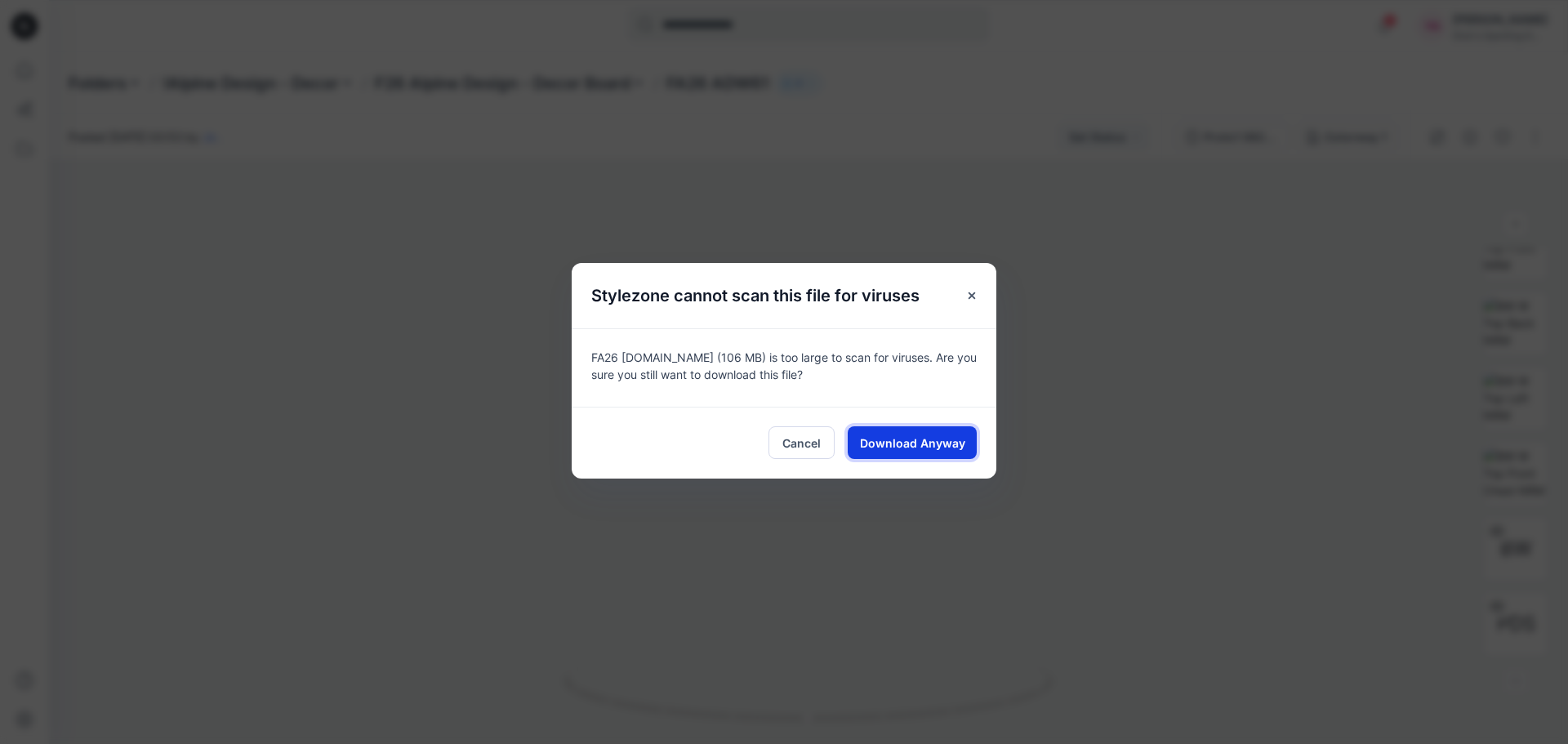
click at [890, 447] on span "Download Anyway" at bounding box center [913, 443] width 105 height 17
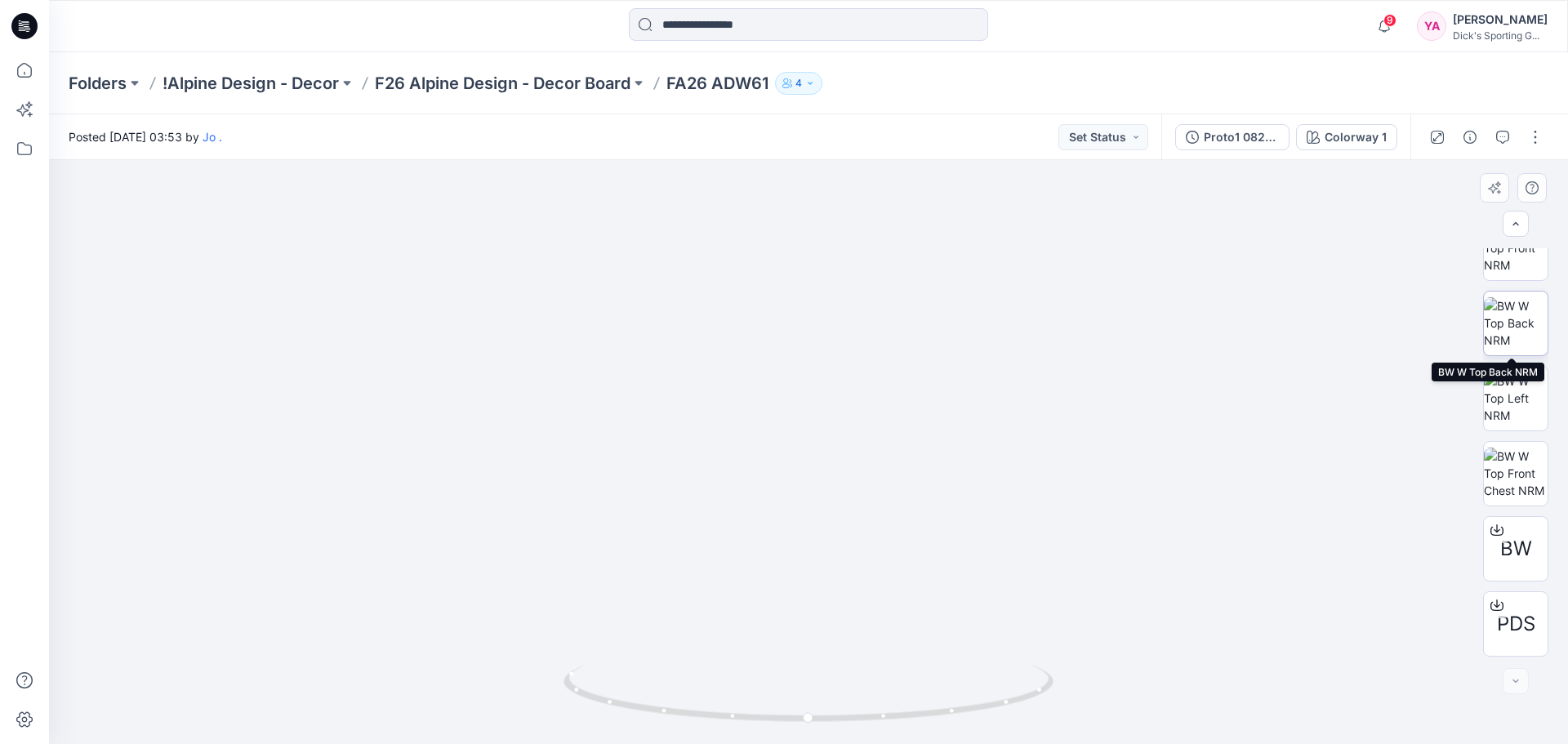
scroll to position [101, 0]
click at [1514, 323] on img at bounding box center [1515, 329] width 63 height 52
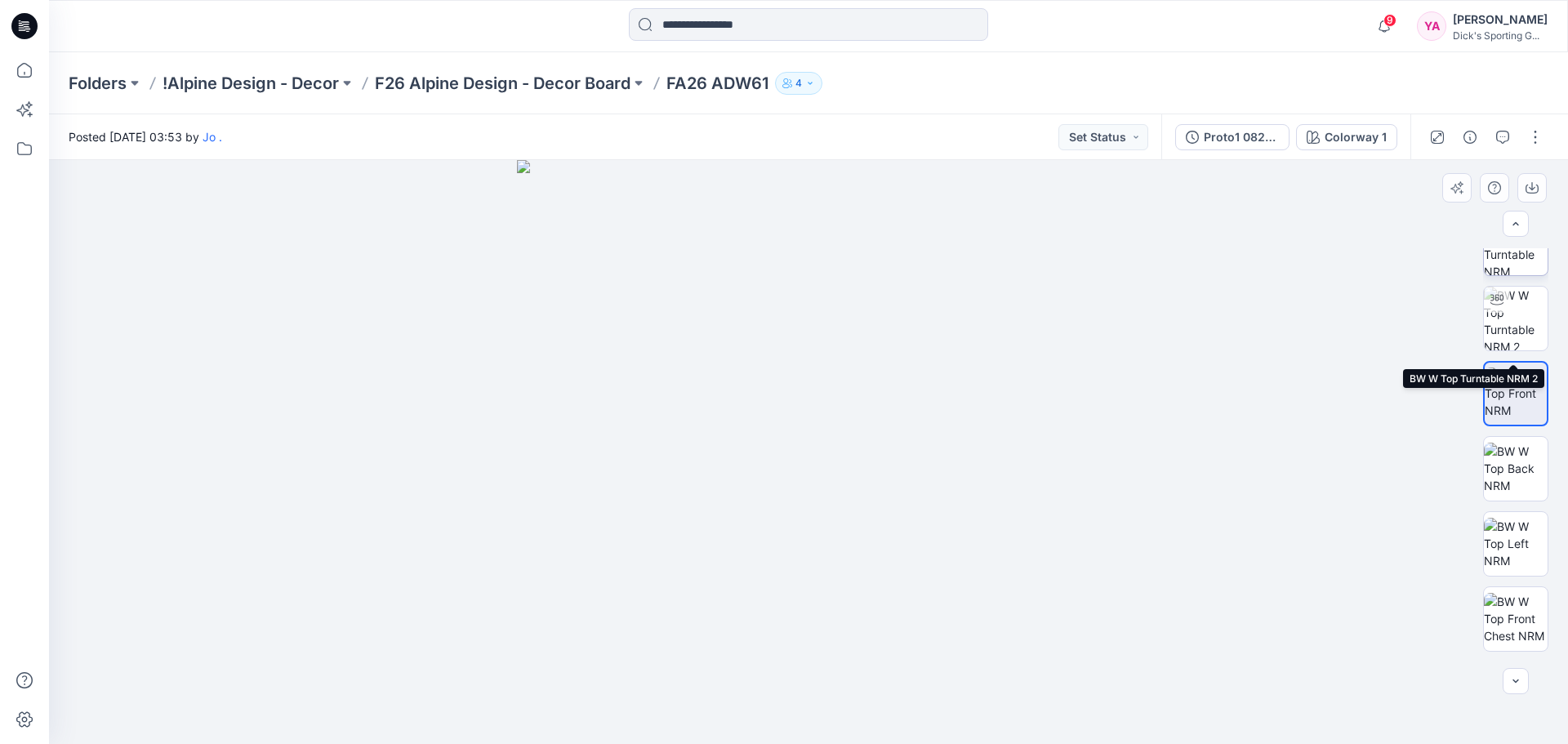
scroll to position [0, 0]
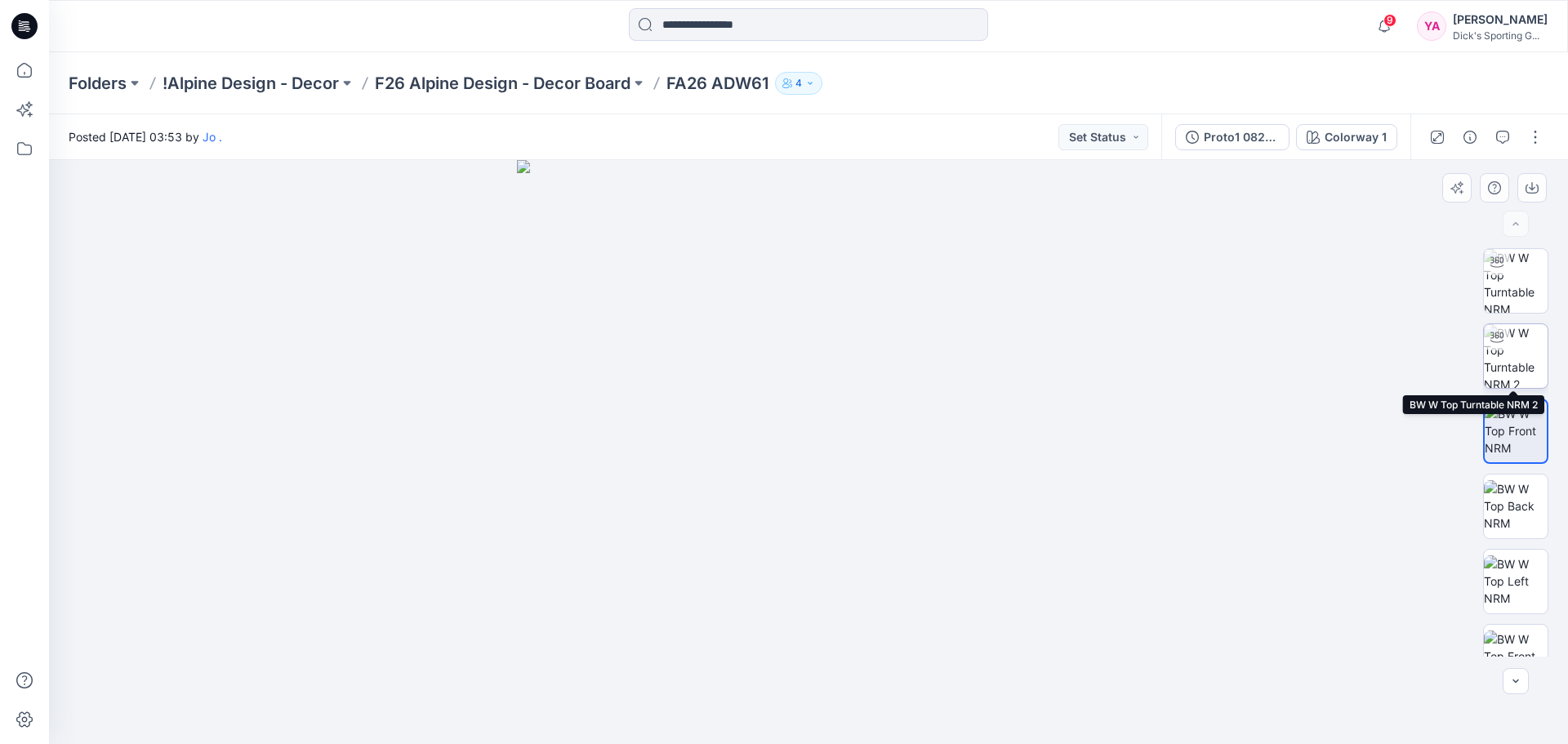
click at [1522, 351] on img at bounding box center [1515, 356] width 63 height 63
drag, startPoint x: 812, startPoint y: 721, endPoint x: 815, endPoint y: 712, distance: 9.5
click at [815, 712] on icon at bounding box center [811, 695] width 494 height 61
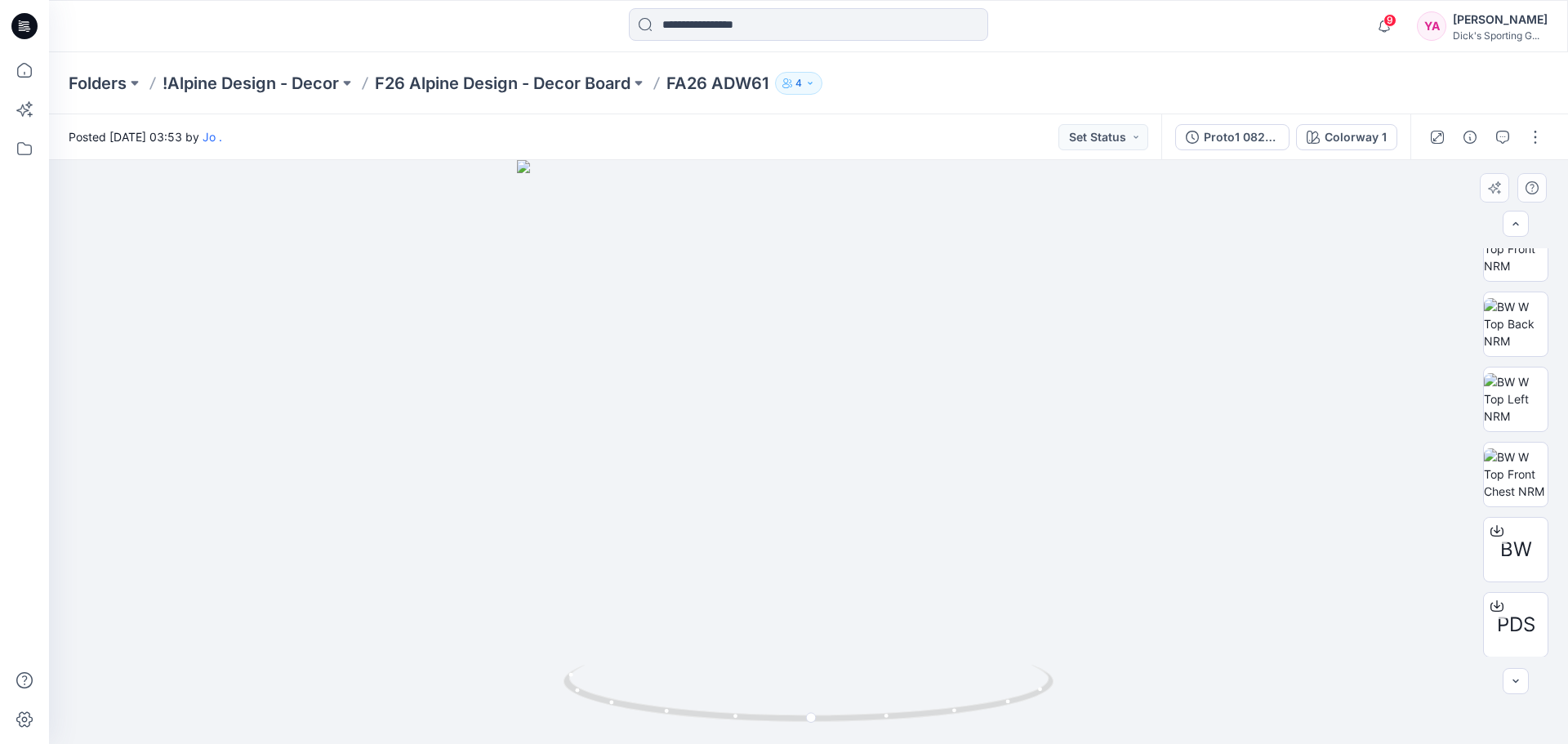
scroll to position [183, 0]
click at [1496, 606] on icon at bounding box center [1497, 605] width 13 height 13
drag, startPoint x: 816, startPoint y: 720, endPoint x: 893, endPoint y: 722, distance: 77.0
click at [893, 722] on icon at bounding box center [811, 695] width 494 height 61
